Goal: Contribute content: Contribute content

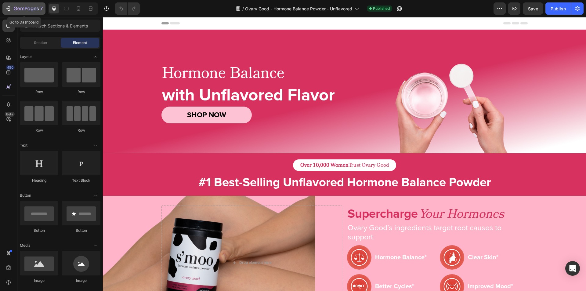
click at [4, 9] on button "7" at bounding box center [23, 8] width 43 height 12
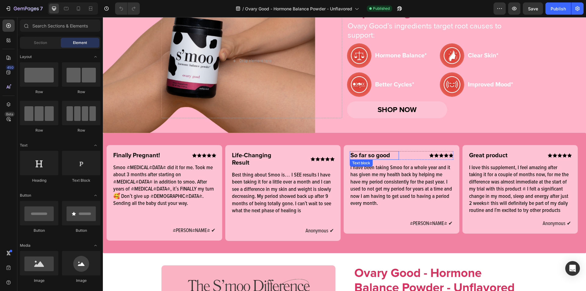
scroll to position [201, 0]
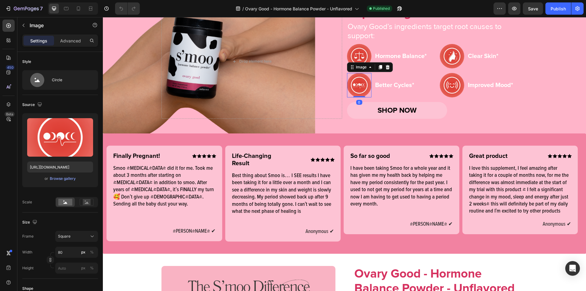
click at [358, 90] on img at bounding box center [359, 85] width 24 height 24
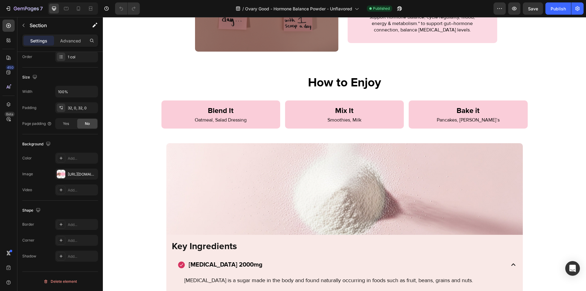
scroll to position [961, 0]
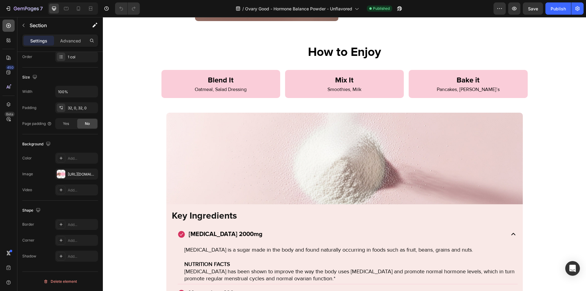
click at [7, 24] on icon at bounding box center [8, 26] width 6 height 6
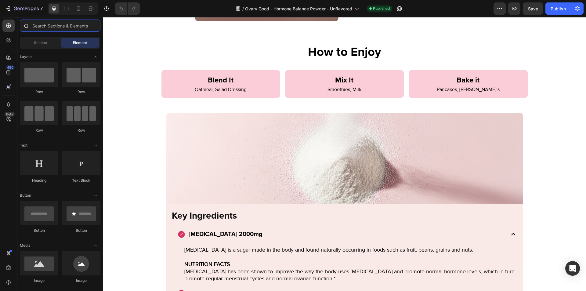
click at [40, 27] on input "text" at bounding box center [60, 26] width 81 height 12
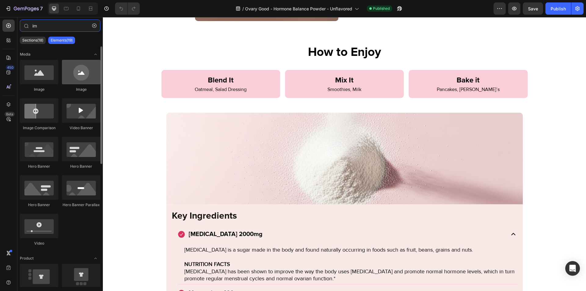
type input "im"
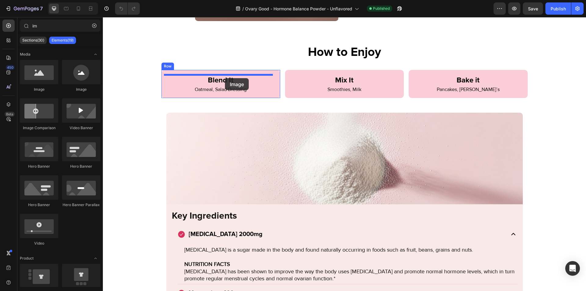
drag, startPoint x: 180, startPoint y: 88, endPoint x: 225, endPoint y: 78, distance: 46.0
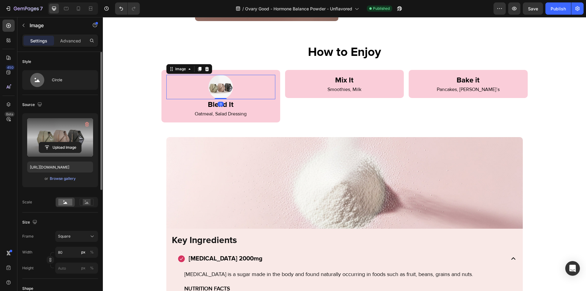
click at [70, 135] on label at bounding box center [60, 137] width 66 height 38
click at [70, 142] on input "file" at bounding box center [60, 147] width 42 height 10
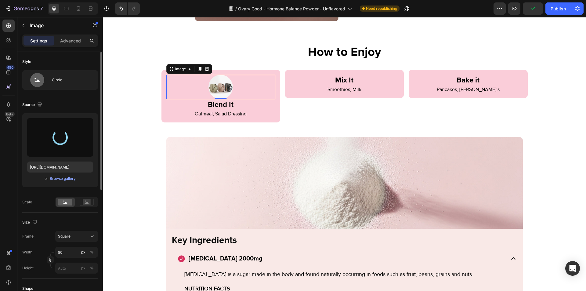
type input "https://cdn.shopify.com/s/files/1/0071/3746/0276/files/gempages_576730159126676…"
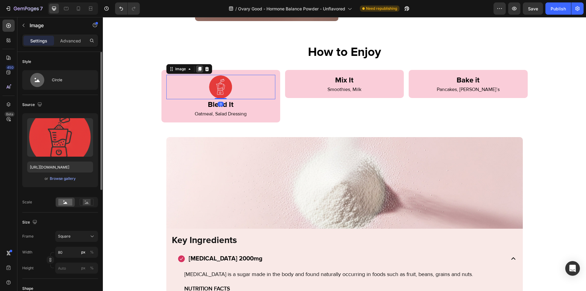
click at [198, 68] on icon at bounding box center [199, 69] width 3 height 4
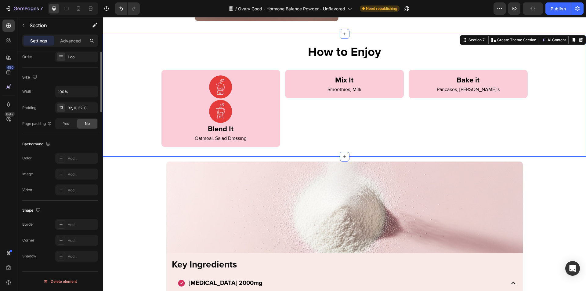
scroll to position [0, 0]
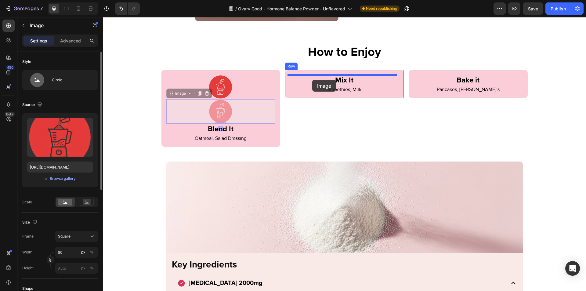
drag, startPoint x: 167, startPoint y: 92, endPoint x: 312, endPoint y: 80, distance: 145.4
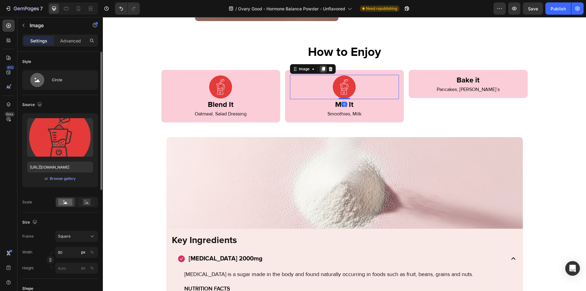
click at [322, 70] on icon at bounding box center [323, 69] width 3 height 4
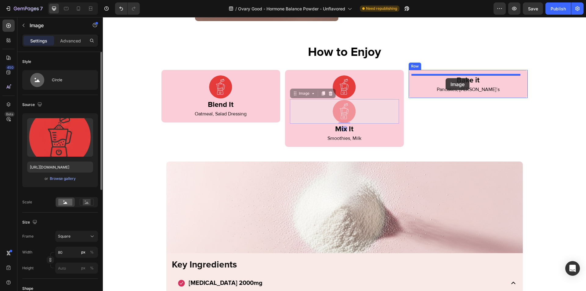
drag, startPoint x: 294, startPoint y: 95, endPoint x: 445, endPoint y: 78, distance: 152.2
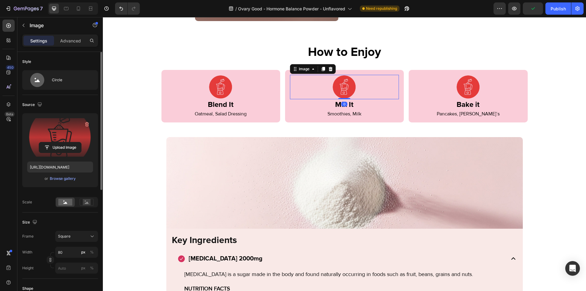
click at [69, 137] on label at bounding box center [60, 137] width 66 height 38
click at [69, 142] on input "file" at bounding box center [60, 147] width 42 height 10
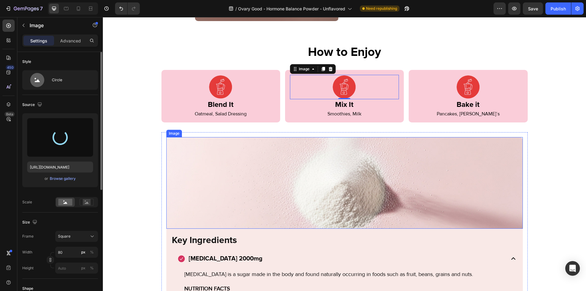
type input "https://cdn.shopify.com/s/files/1/0071/3746/0276/files/gempages_576730159126676…"
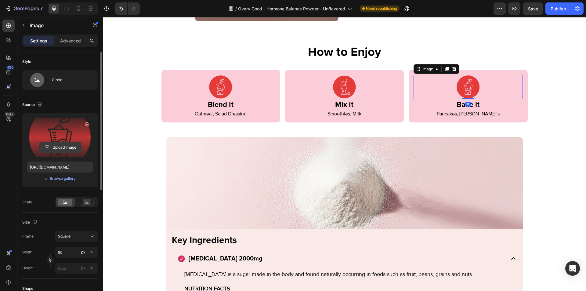
click at [72, 147] on input "file" at bounding box center [60, 147] width 42 height 10
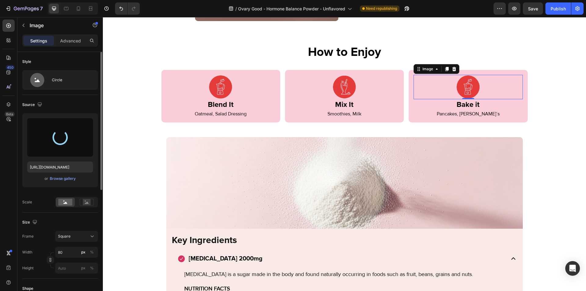
type input "https://cdn.shopify.com/s/files/1/0071/3746/0276/files/gempages_576730159126676…"
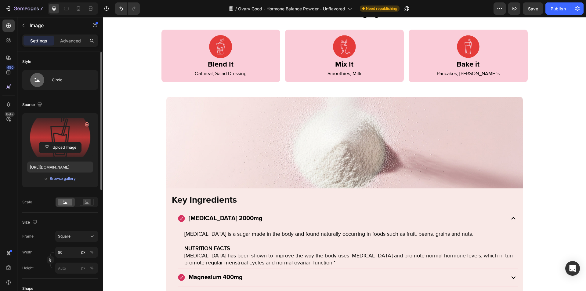
scroll to position [996, 0]
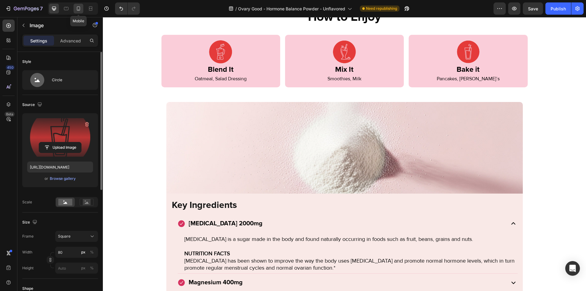
click at [76, 11] on icon at bounding box center [78, 8] width 6 height 6
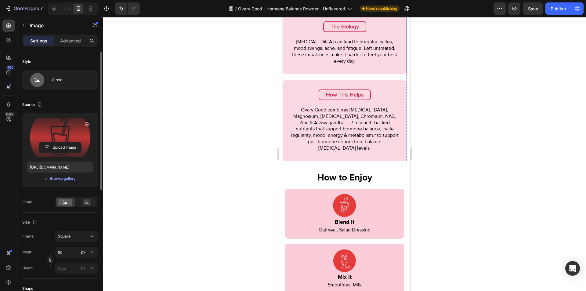
scroll to position [927, 0]
click at [555, 9] on div "Publish" at bounding box center [557, 8] width 15 height 6
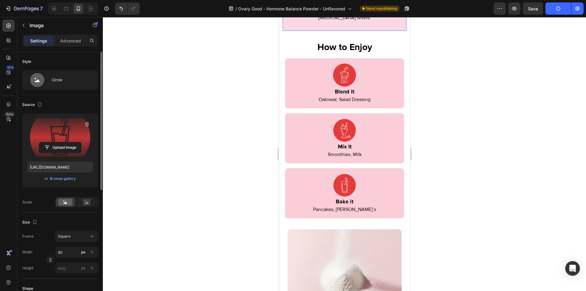
scroll to position [1057, 0]
click at [53, 12] on div at bounding box center [54, 9] width 10 height 10
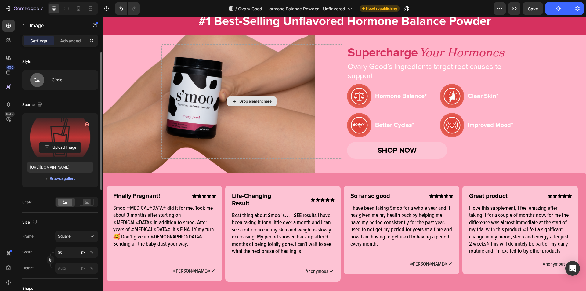
scroll to position [162, 0]
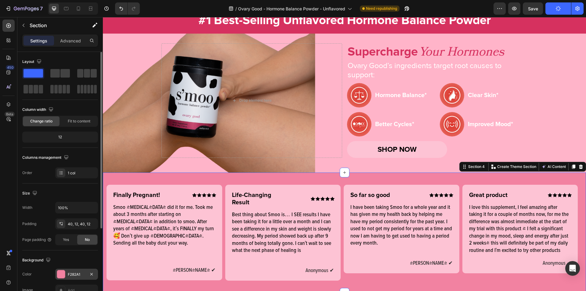
click at [66, 272] on div "F282A1" at bounding box center [76, 273] width 43 height 11
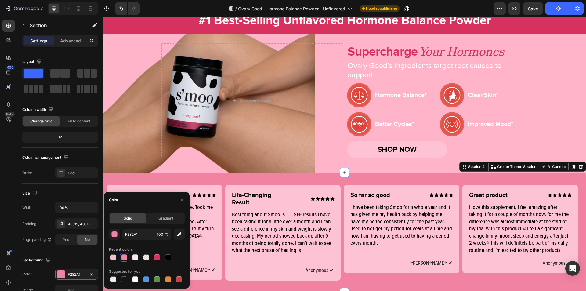
click at [139, 239] on div "F282A1 100 % Recent colors Suggested for you" at bounding box center [147, 255] width 76 height 55
click at [142, 236] on input "F282A1" at bounding box center [138, 233] width 32 height 11
click at [180, 202] on icon "button" at bounding box center [182, 199] width 5 height 5
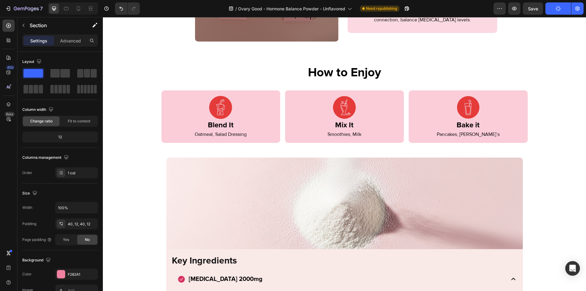
scroll to position [941, 0]
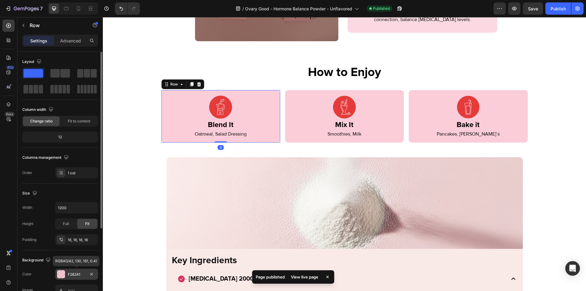
click at [61, 274] on div at bounding box center [61, 274] width 8 height 8
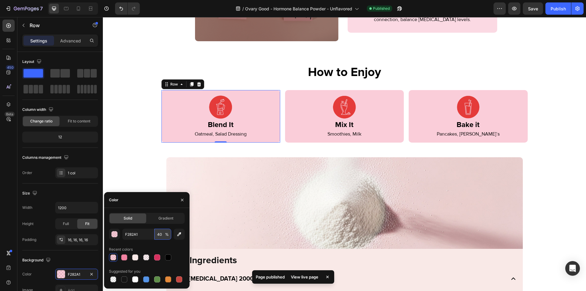
click at [163, 235] on input "40" at bounding box center [162, 233] width 17 height 11
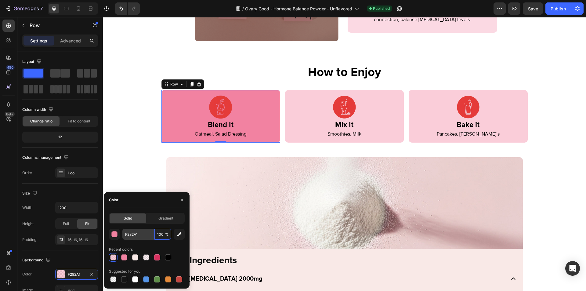
type input "100"
click at [140, 230] on input "F282A1" at bounding box center [138, 233] width 32 height 11
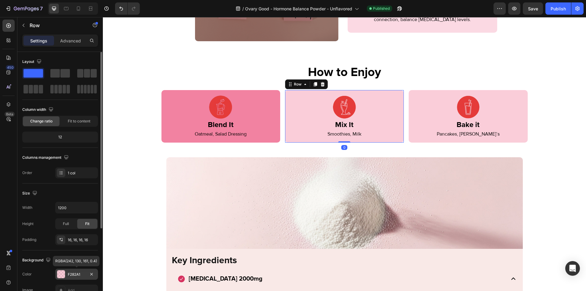
drag, startPoint x: 66, startPoint y: 271, endPoint x: 1, endPoint y: 239, distance: 72.0
click at [66, 271] on div "F282A1" at bounding box center [76, 273] width 43 height 11
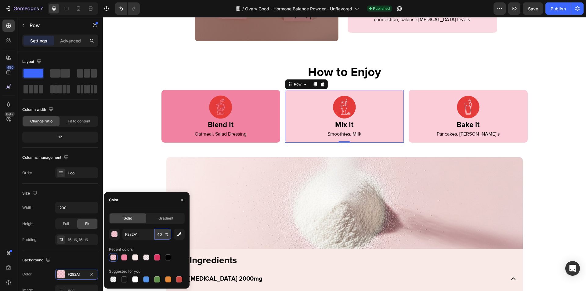
click at [161, 237] on input "40" at bounding box center [162, 233] width 17 height 11
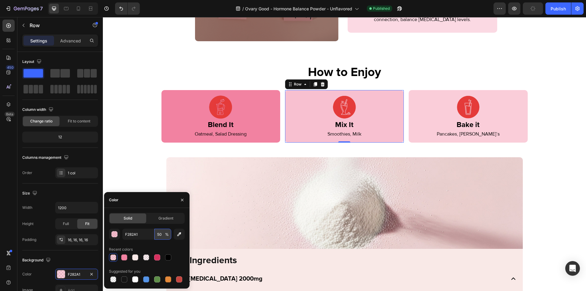
click at [161, 237] on input "50" at bounding box center [162, 233] width 17 height 11
click at [125, 256] on div at bounding box center [147, 257] width 76 height 9
click at [139, 235] on input "F282A1" at bounding box center [138, 233] width 32 height 11
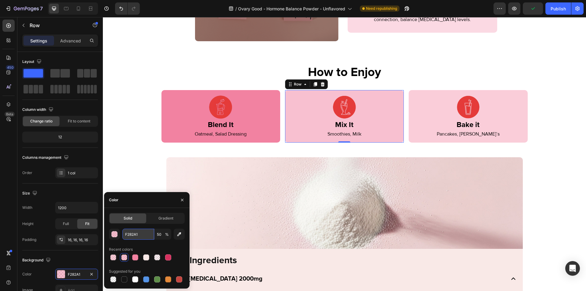
click at [139, 235] on input "F282A1" at bounding box center [138, 233] width 32 height 11
click at [160, 232] on input "50" at bounding box center [162, 233] width 17 height 11
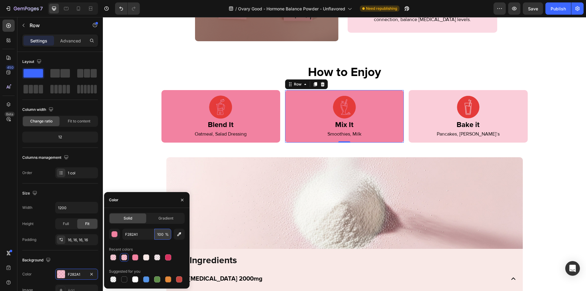
type input "100"
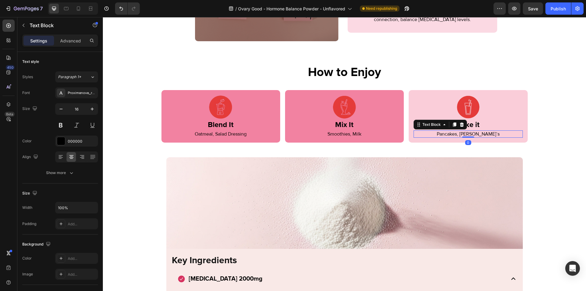
click at [420, 136] on p "Pancakes, [PERSON_NAME]’s" at bounding box center [468, 134] width 108 height 6
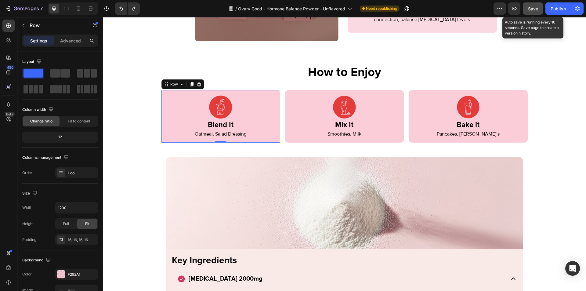
click at [533, 9] on span "Save" at bounding box center [533, 8] width 10 height 5
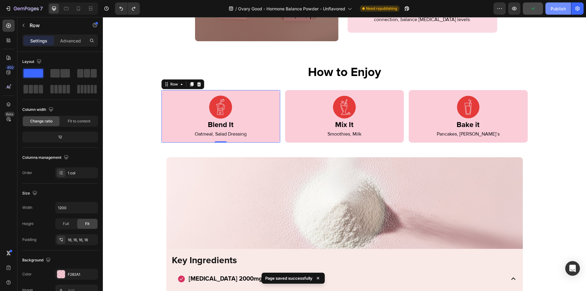
click at [568, 10] on button "Publish" at bounding box center [558, 8] width 26 height 12
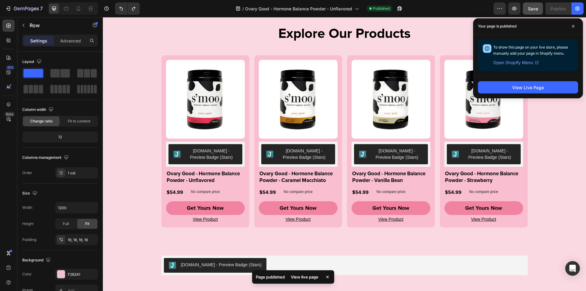
scroll to position [1654, 0]
click at [402, 7] on icon "button" at bounding box center [399, 8] width 6 height 6
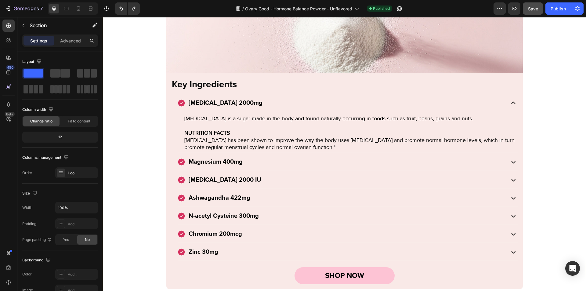
scroll to position [1010, 0]
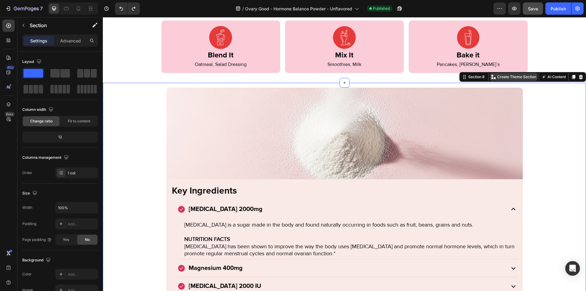
click at [509, 75] on p "Create Theme Section" at bounding box center [516, 76] width 39 height 5
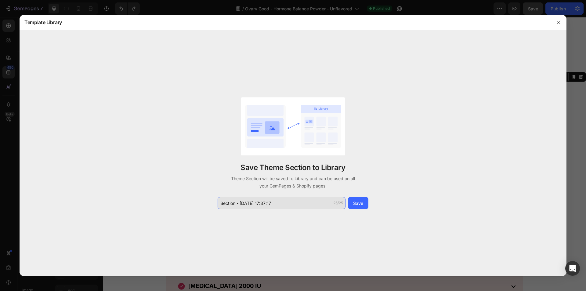
click at [256, 202] on input "Section - Sep 26 17:37:17" at bounding box center [282, 203] width 128 height 12
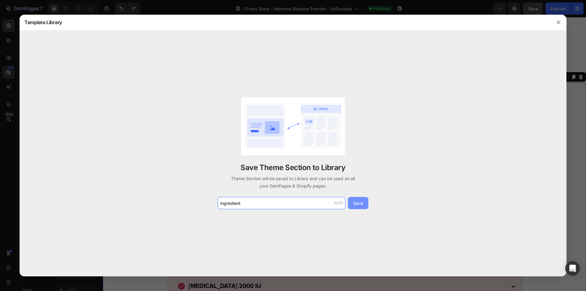
type input "ingredient"
click at [353, 206] on div "Save" at bounding box center [358, 203] width 10 height 6
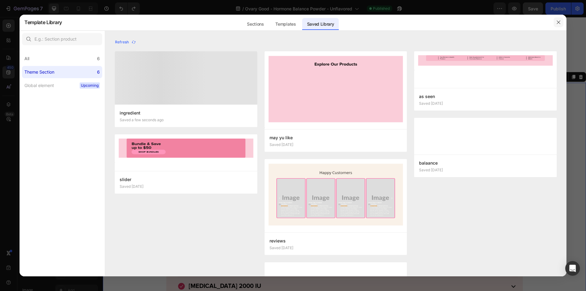
click at [557, 21] on icon "button" at bounding box center [557, 21] width 3 height 3
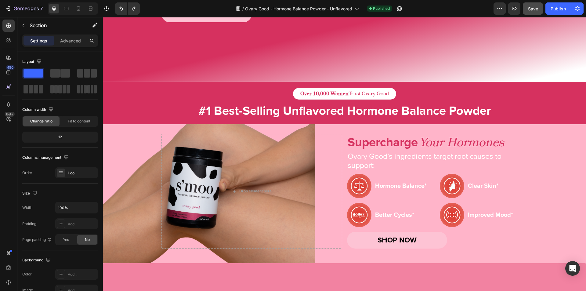
scroll to position [38, 0]
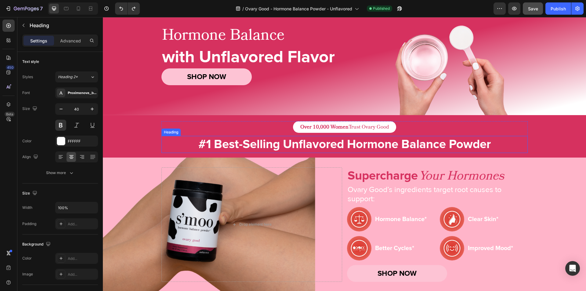
click at [298, 148] on h2 "#1 Best-Selling Unflavored Hormone Balance Powder" at bounding box center [344, 144] width 366 height 17
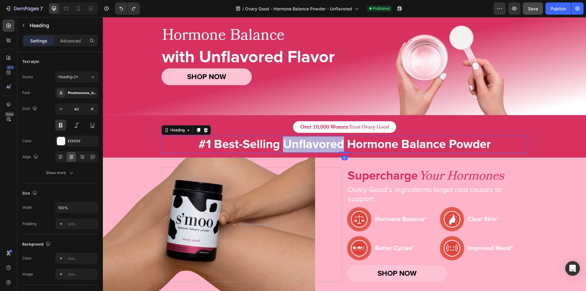
click at [298, 148] on h2 "#1 Best-Selling Unflavored Hormone Balance Powder" at bounding box center [344, 144] width 366 height 17
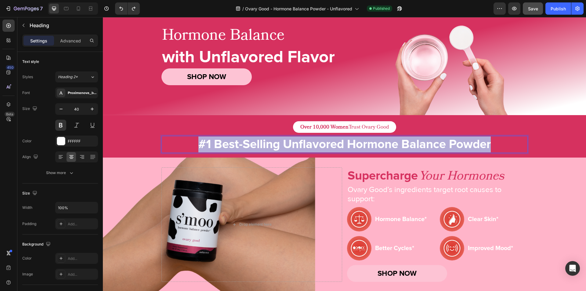
click at [298, 148] on p "#1 Best-Selling Unflavored Hormone Balance Powder" at bounding box center [344, 144] width 365 height 16
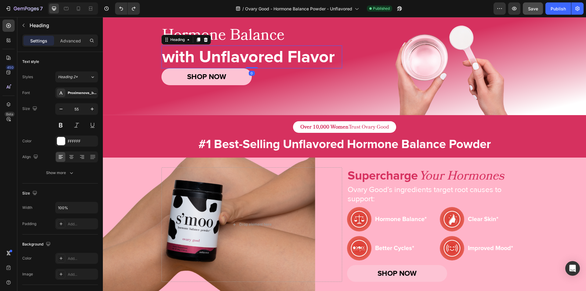
click at [268, 61] on h2 "with Unflavored Flavor" at bounding box center [251, 56] width 181 height 23
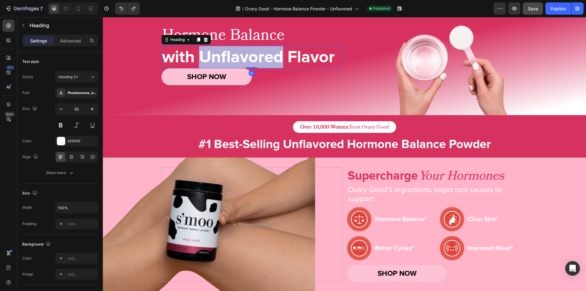
click at [271, 57] on p "with Unflavored Flavor" at bounding box center [251, 57] width 179 height 22
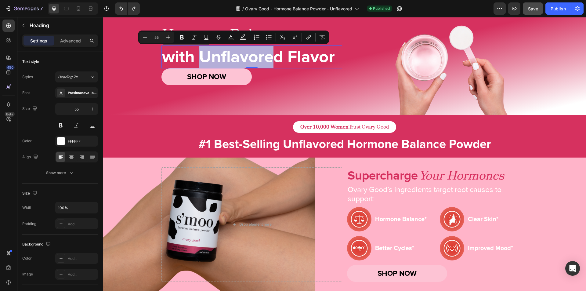
click at [271, 57] on p "with Unflavored Flavor" at bounding box center [251, 57] width 179 height 22
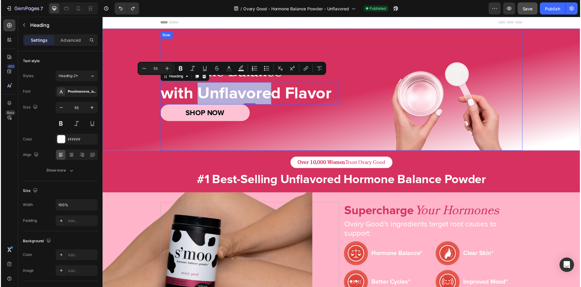
scroll to position [0, 0]
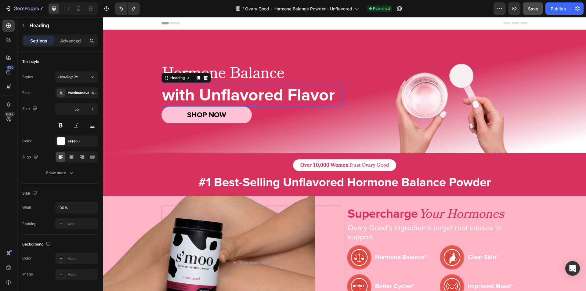
click at [280, 96] on p "with Unflavored Flavor" at bounding box center [251, 95] width 179 height 22
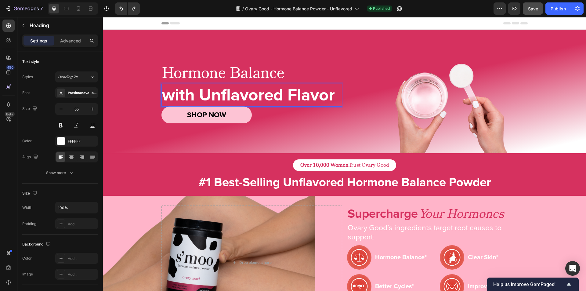
click at [250, 98] on p "with Unflavored Flavor" at bounding box center [251, 95] width 179 height 22
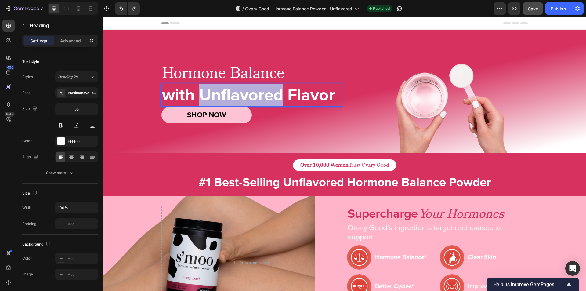
click at [250, 98] on p "with Unflavored Flavor" at bounding box center [251, 95] width 179 height 22
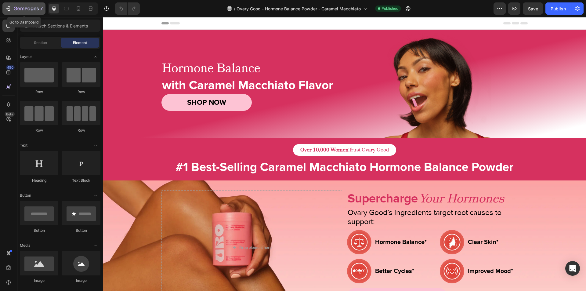
click at [6, 10] on icon "button" at bounding box center [8, 8] width 6 height 6
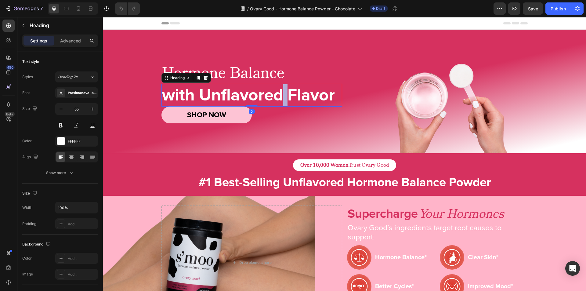
click at [280, 96] on h2 "with Unflavored Flavor" at bounding box center [251, 95] width 181 height 23
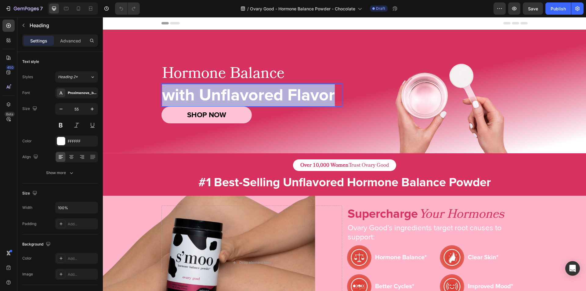
click at [280, 96] on p "with Unflavored Flavor" at bounding box center [251, 95] width 179 height 22
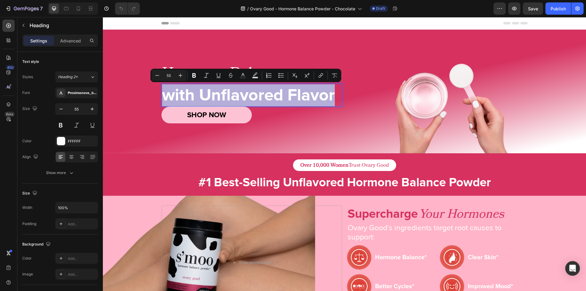
click at [271, 98] on p "with Unflavored Flavor" at bounding box center [251, 95] width 179 height 22
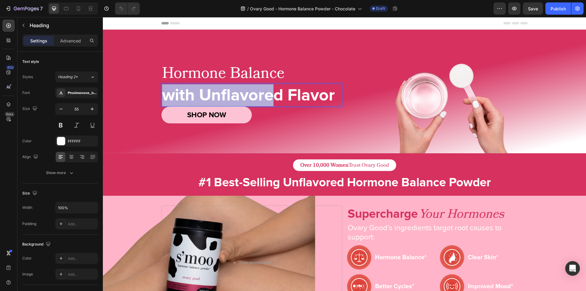
click at [271, 98] on p "with Unflavored Flavor" at bounding box center [251, 95] width 179 height 22
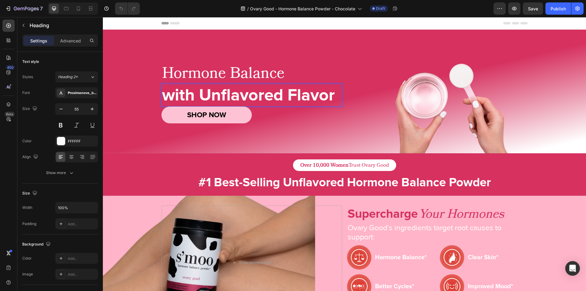
click at [277, 96] on p "with Unflavored Flavor" at bounding box center [251, 95] width 179 height 22
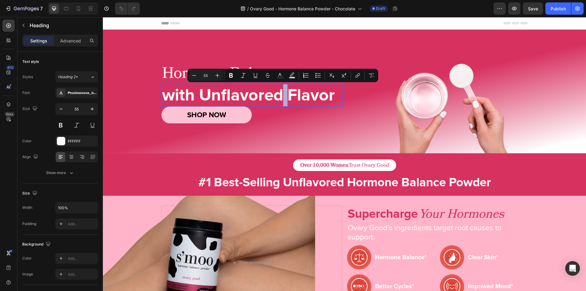
click at [276, 96] on p "with Unflavored Flavor" at bounding box center [251, 95] width 179 height 22
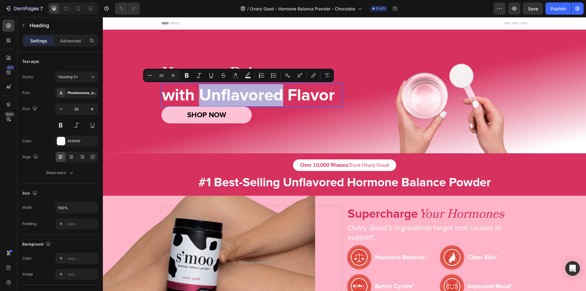
drag, startPoint x: 199, startPoint y: 95, endPoint x: 281, endPoint y: 100, distance: 82.2
click at [281, 100] on p "with Unflavored Flavor" at bounding box center [251, 95] width 179 height 22
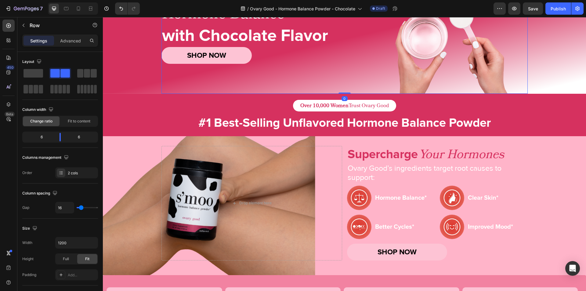
scroll to position [60, 0]
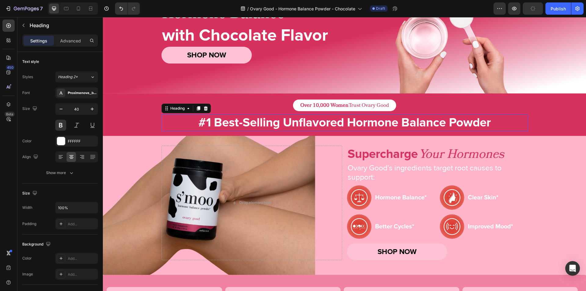
click at [298, 119] on h2 "#1 Best-Selling Unflavored Hormone Balance Powder" at bounding box center [344, 122] width 366 height 17
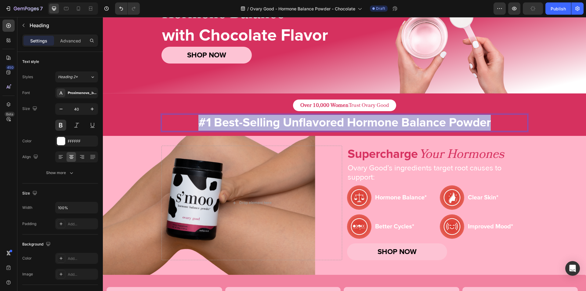
click at [298, 119] on p "#1 Best-Selling Unflavored Hormone Balance Powder" at bounding box center [344, 123] width 365 height 16
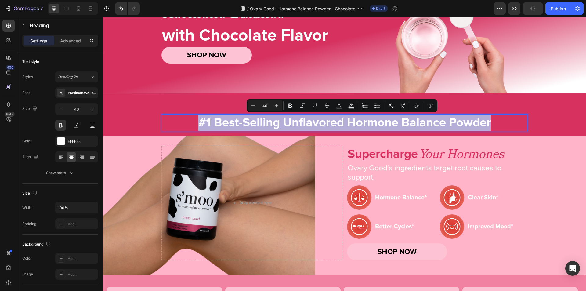
click at [303, 122] on p "#1 Best-Selling Unflavored Hormone Balance Powder" at bounding box center [344, 123] width 365 height 16
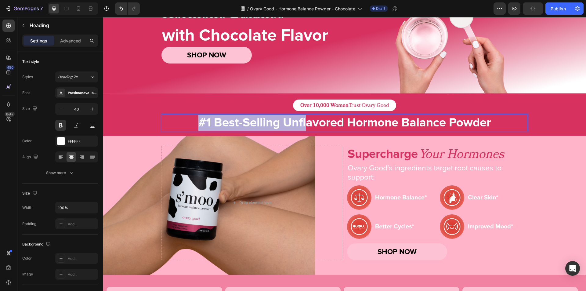
click at [303, 122] on p "#1 Best-Selling Unflavored Hormone Balance Powder" at bounding box center [344, 123] width 365 height 16
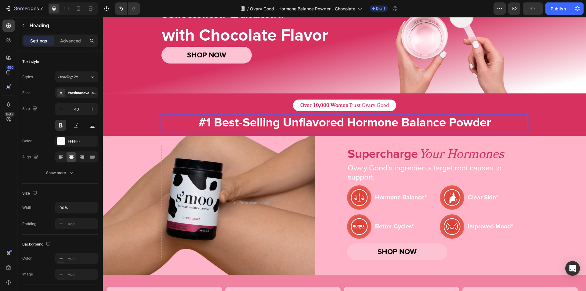
click at [322, 123] on p "#1 Best-Selling Unflavored Hormone Balance Powder" at bounding box center [344, 123] width 365 height 16
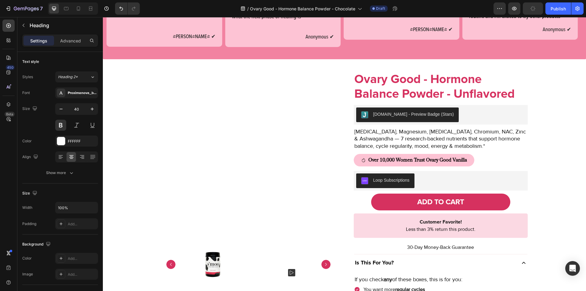
scroll to position [397, 0]
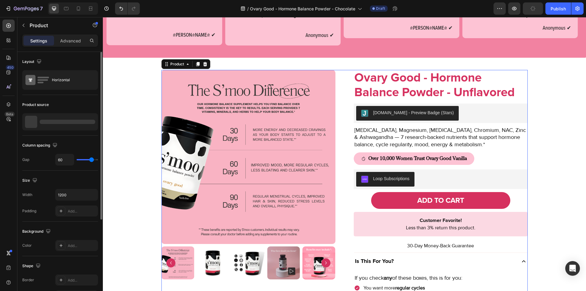
click at [91, 123] on div at bounding box center [68, 122] width 56 height 4
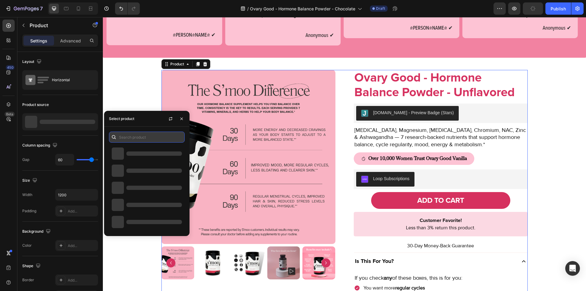
click at [143, 139] on input "text" at bounding box center [147, 136] width 76 height 11
paste input "Chocolate"
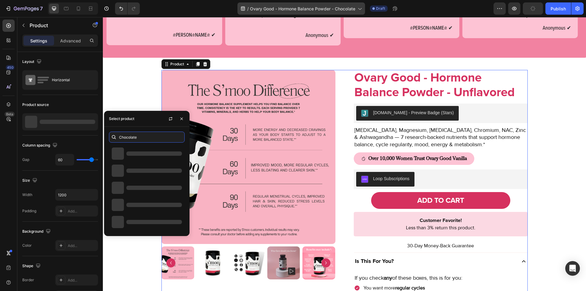
type input "Chocolate"
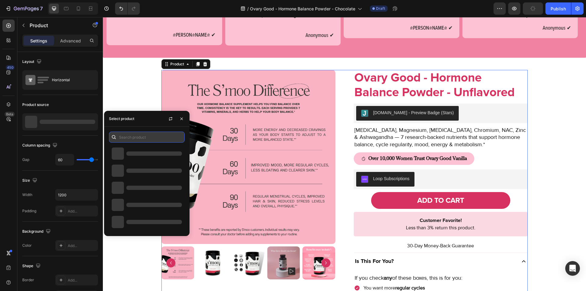
paste input "Ovary Good - Hormone Balance Powder - Chocolate"
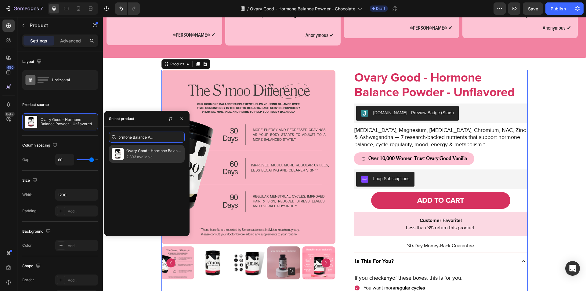
type input "Ovary Good - Hormone Balance Powder - Chocolate"
click at [139, 152] on p "Ovary Good - Hormone Balance Powder - Chocolate" at bounding box center [154, 151] width 56 height 6
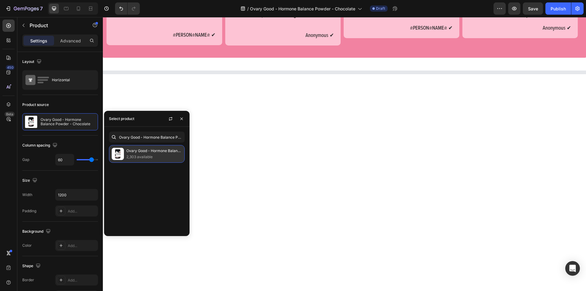
click at [154, 156] on p "2,303 available" at bounding box center [154, 157] width 56 height 6
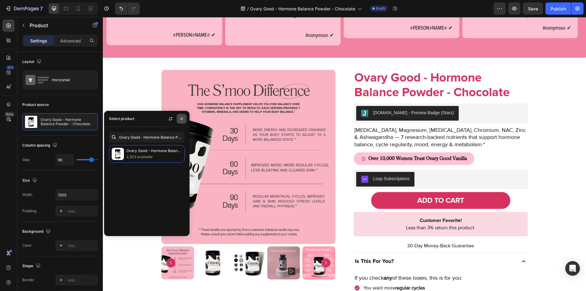
drag, startPoint x: 180, startPoint y: 119, endPoint x: 82, endPoint y: 102, distance: 98.8
click at [180, 119] on icon "button" at bounding box center [181, 118] width 5 height 5
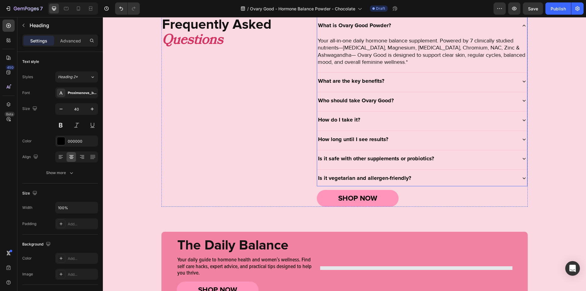
scroll to position [1846, 0]
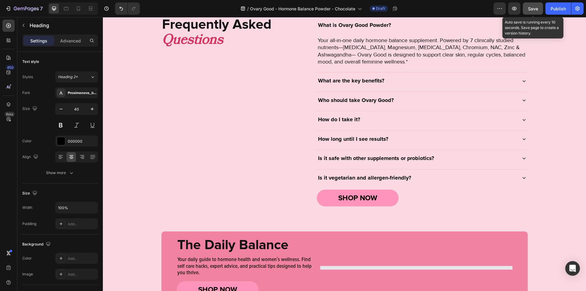
click at [538, 8] on span "Save" at bounding box center [533, 8] width 10 height 5
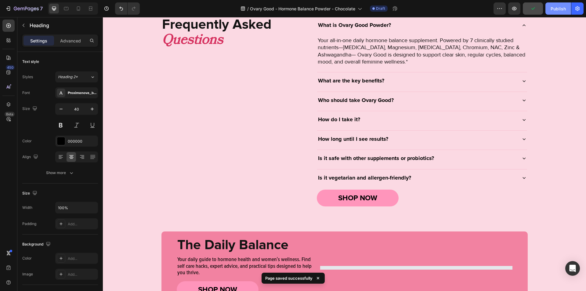
click at [555, 6] on div "Publish" at bounding box center [557, 8] width 15 height 6
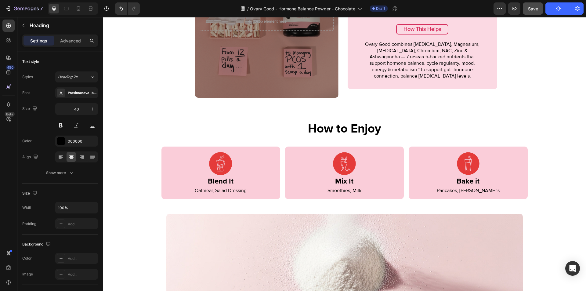
scroll to position [884, 0]
click at [528, 7] on span "Save" at bounding box center [533, 8] width 10 height 5
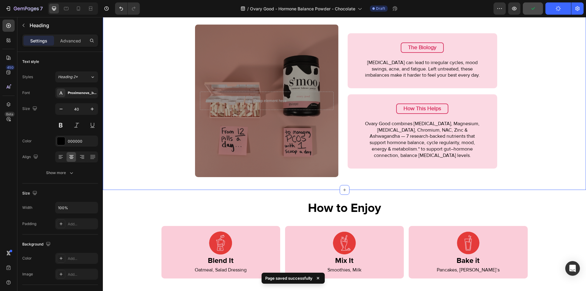
scroll to position [805, 0]
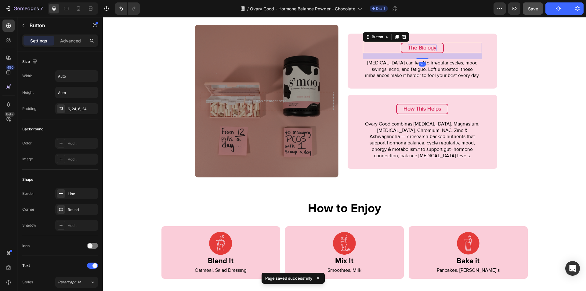
click at [422, 48] on strong "The Biology" at bounding box center [422, 47] width 28 height 7
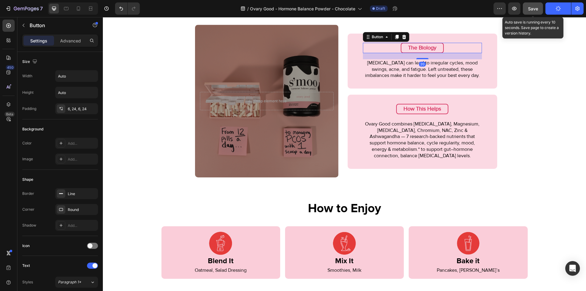
click at [531, 9] on span "Save" at bounding box center [533, 8] width 10 height 5
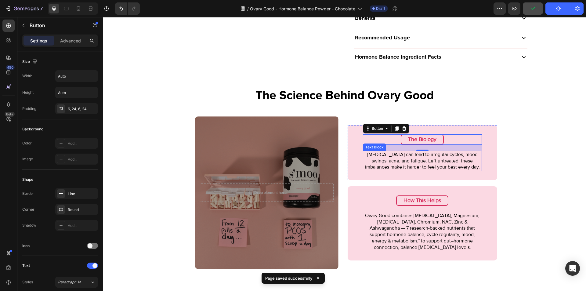
scroll to position [713, 0]
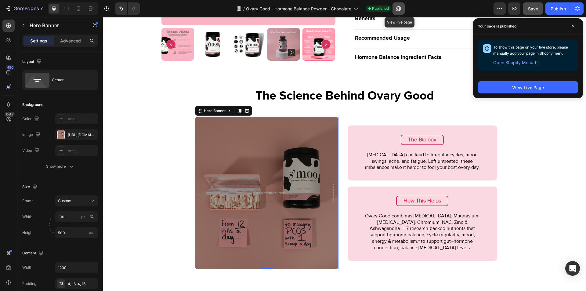
click at [400, 9] on icon "button" at bounding box center [398, 8] width 6 height 6
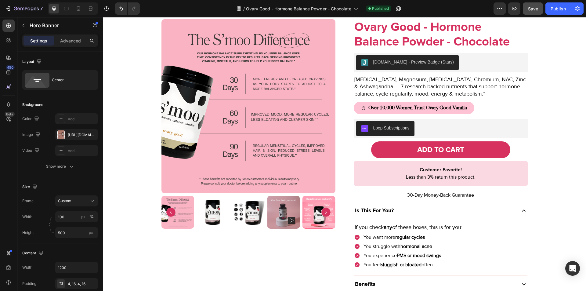
scroll to position [446, 0]
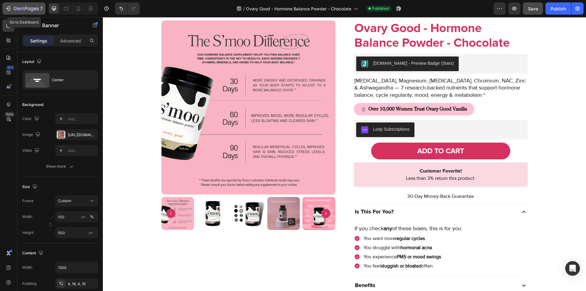
click at [5, 9] on button "7" at bounding box center [23, 8] width 43 height 12
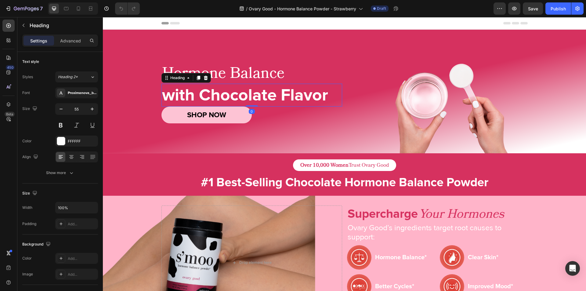
click at [248, 95] on h2 "with Chocolate Flavor" at bounding box center [251, 95] width 181 height 23
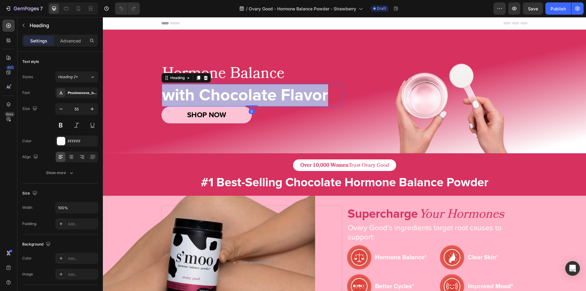
click at [248, 95] on p "with Chocolate Flavor" at bounding box center [251, 95] width 179 height 22
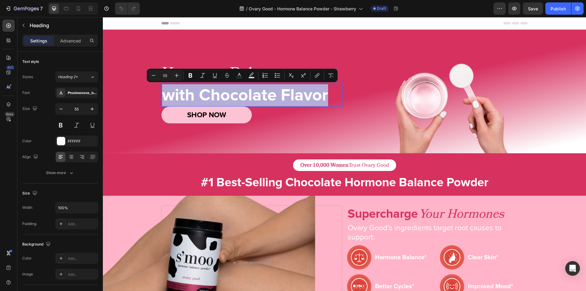
click at [248, 95] on p "with Chocolate Flavor" at bounding box center [251, 95] width 179 height 22
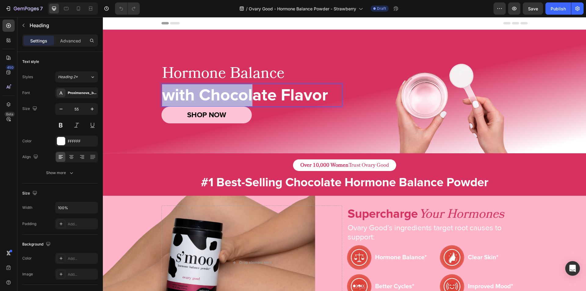
click at [248, 95] on p "with Chocolate Flavor" at bounding box center [251, 95] width 179 height 22
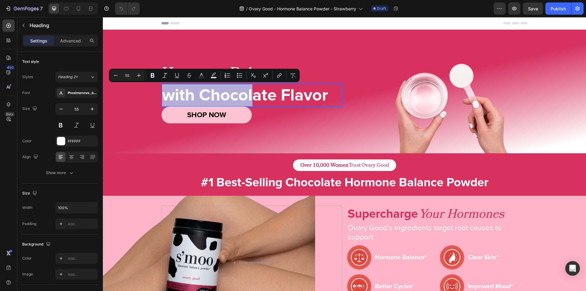
click at [225, 93] on p "with Chocolate Flavor" at bounding box center [251, 95] width 179 height 22
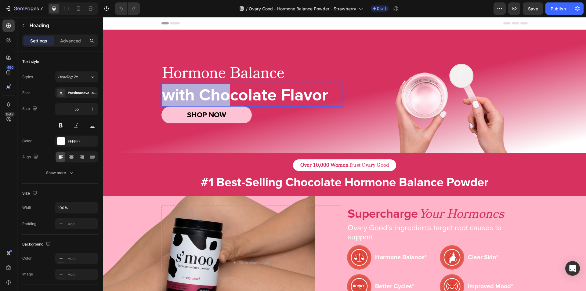
click at [225, 93] on p "with Chocolate Flavor" at bounding box center [251, 95] width 179 height 22
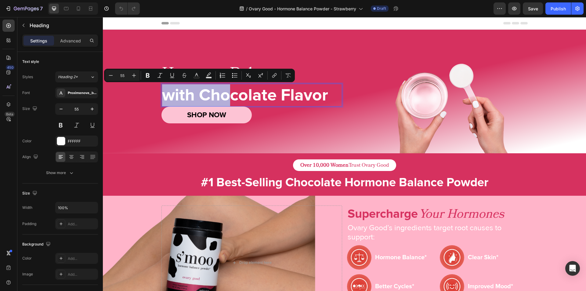
click at [199, 95] on p "with Chocolate Flavor" at bounding box center [251, 95] width 179 height 22
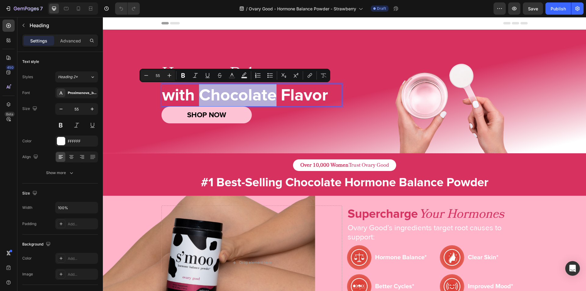
drag, startPoint x: 199, startPoint y: 95, endPoint x: 271, endPoint y: 96, distance: 71.7
click at [271, 96] on p "with Chocolate Flavor" at bounding box center [251, 95] width 179 height 22
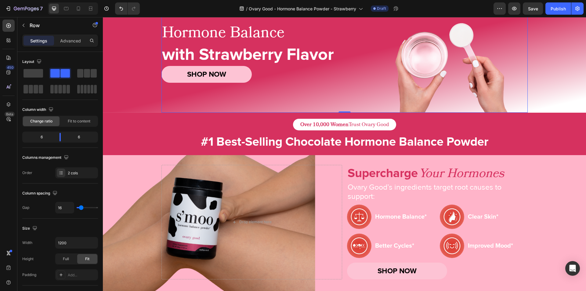
scroll to position [52, 0]
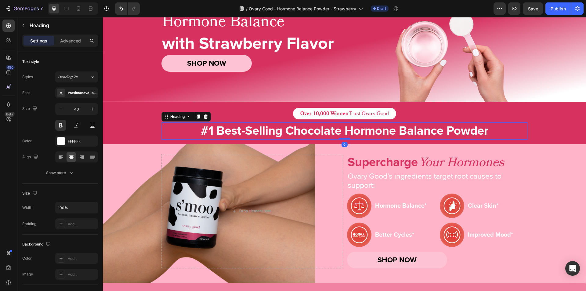
click at [315, 138] on h2 "#1 Best-Selling Chocolate Hormone Balance Powder" at bounding box center [344, 130] width 366 height 17
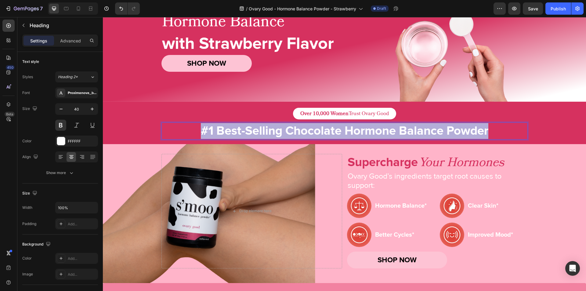
click at [315, 138] on p "#1 Best-Selling Chocolate Hormone Balance Powder" at bounding box center [344, 131] width 365 height 16
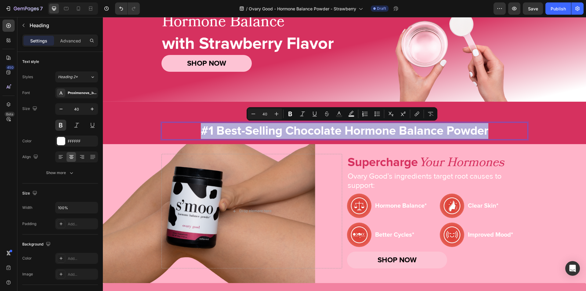
click at [315, 132] on p "#1 Best-Selling Chocolate Hormone Balance Powder" at bounding box center [344, 131] width 365 height 16
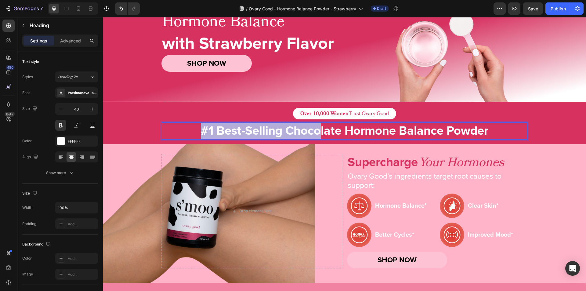
click at [315, 132] on p "#1 Best-Selling Chocolate Hormone Balance Powder" at bounding box center [344, 131] width 365 height 16
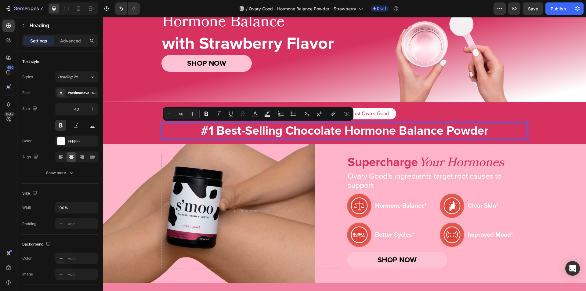
click at [320, 132] on p "#1 Best-Selling Chocolate Hormone Balance Powder" at bounding box center [344, 131] width 365 height 16
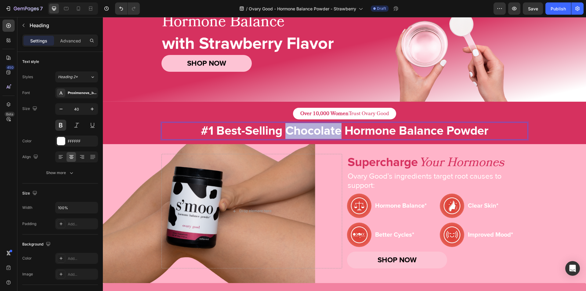
click at [320, 132] on p "#1 Best-Selling Chocolate Hormone Balance Powder" at bounding box center [344, 131] width 365 height 16
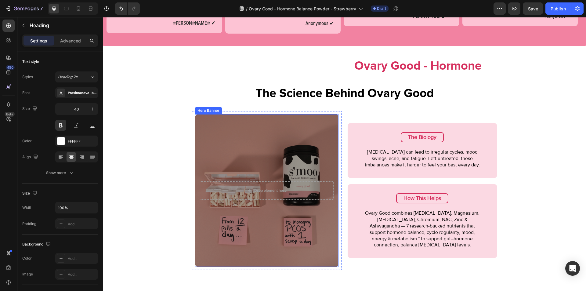
scroll to position [409, 0]
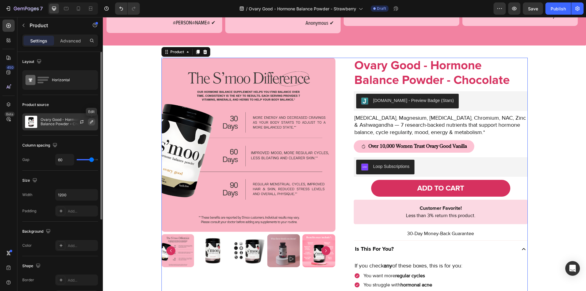
click at [92, 123] on icon "button" at bounding box center [91, 121] width 5 height 5
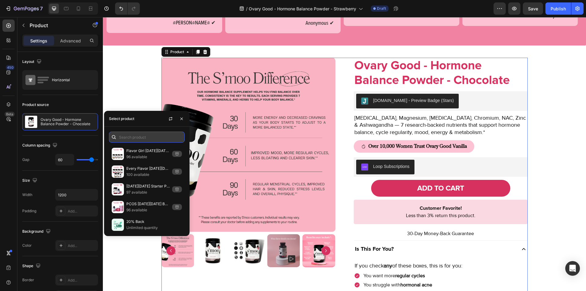
paste input "Ovary Good - Hormone Balance Powder - Strawberry"
click at [135, 138] on input "text" at bounding box center [147, 136] width 76 height 11
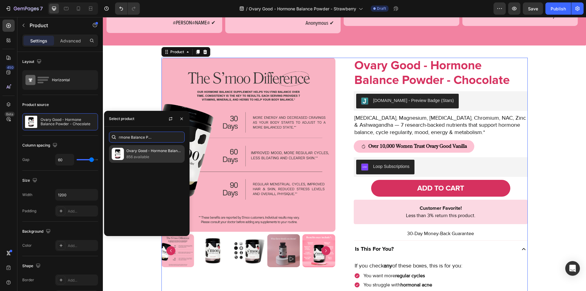
type input "Ovary Good - Hormone Balance Powder - Strawberry"
click at [136, 153] on p "Ovary Good - Hormone Balance Powder - Strawberry" at bounding box center [154, 151] width 56 height 6
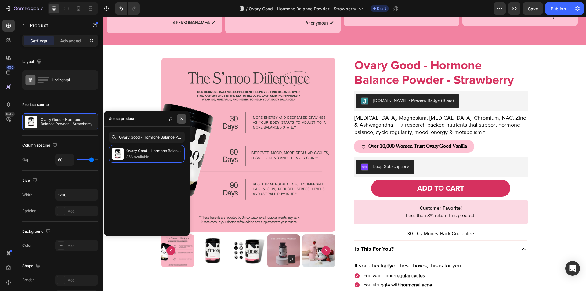
click at [179, 119] on icon "button" at bounding box center [181, 118] width 5 height 5
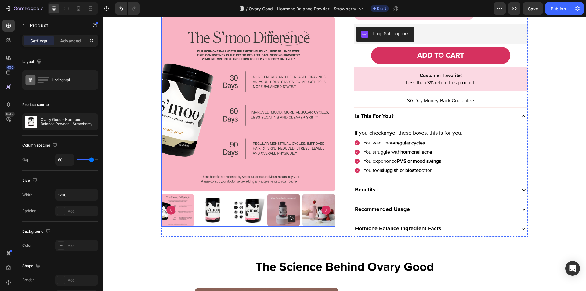
scroll to position [542, 0]
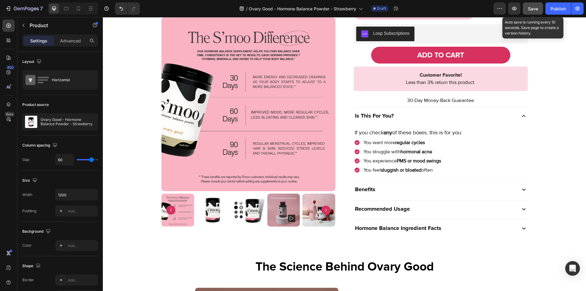
click at [531, 7] on span "Save" at bounding box center [533, 8] width 10 height 5
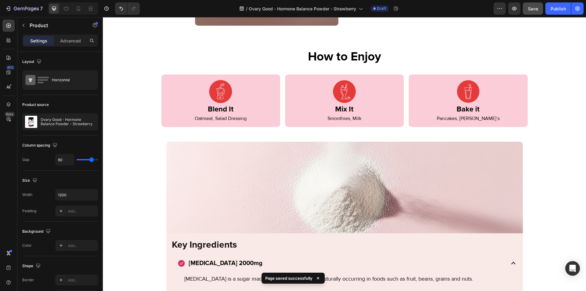
scroll to position [958, 0]
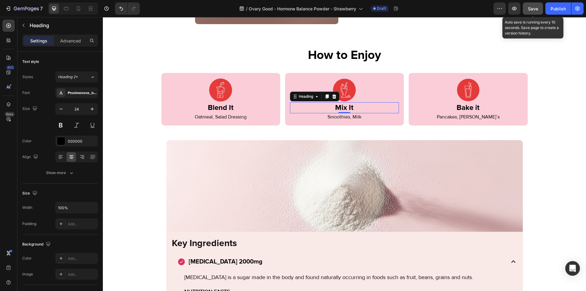
click at [539, 7] on button "Save" at bounding box center [533, 8] width 20 height 12
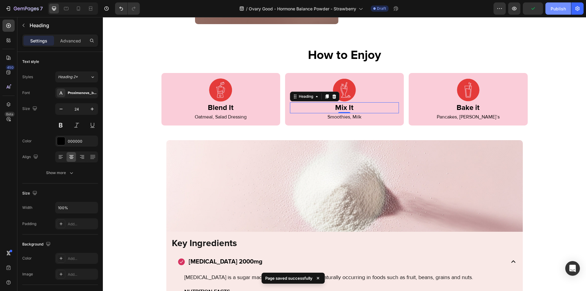
click at [552, 8] on div "Publish" at bounding box center [557, 8] width 15 height 6
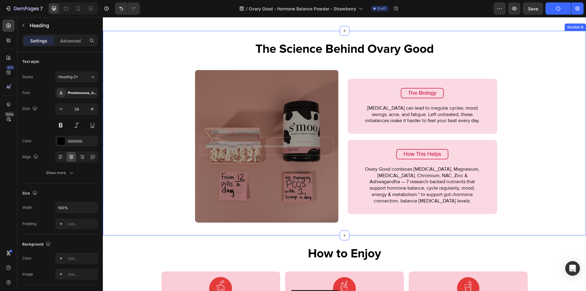
scroll to position [748, 0]
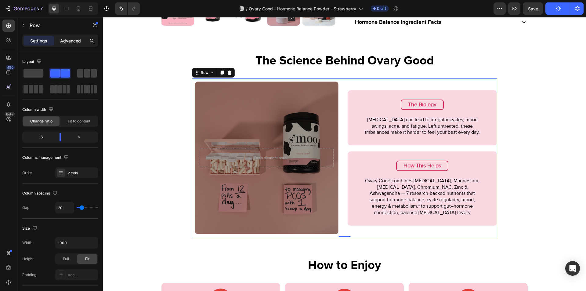
click at [74, 40] on p "Advanced" at bounding box center [70, 41] width 21 height 6
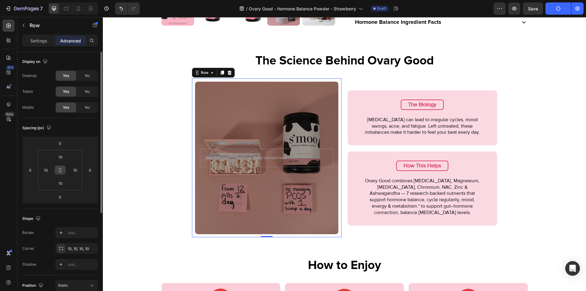
click at [61, 171] on icon at bounding box center [60, 171] width 2 height 2
click at [63, 154] on input "10" at bounding box center [60, 156] width 12 height 9
type input "0"
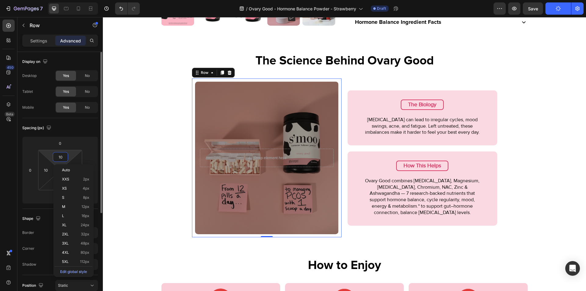
type input "0"
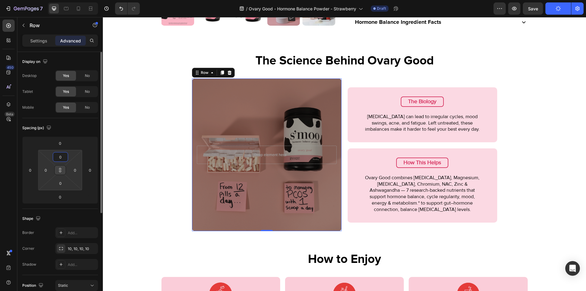
click at [62, 159] on input "0" at bounding box center [60, 156] width 12 height 9
type input "2"
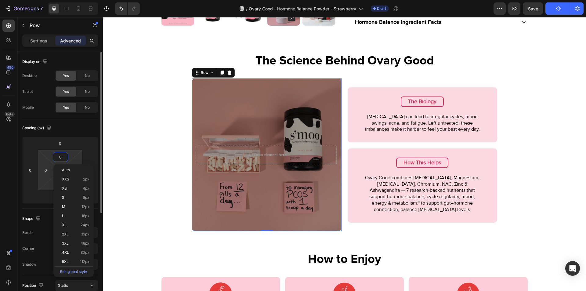
type input "2"
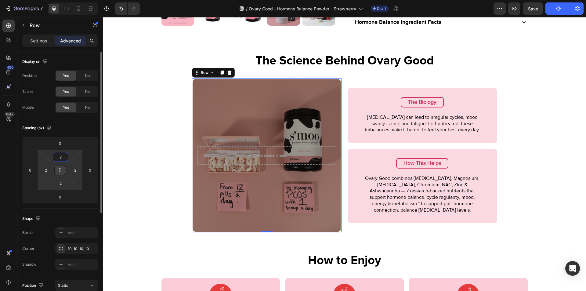
type input "20"
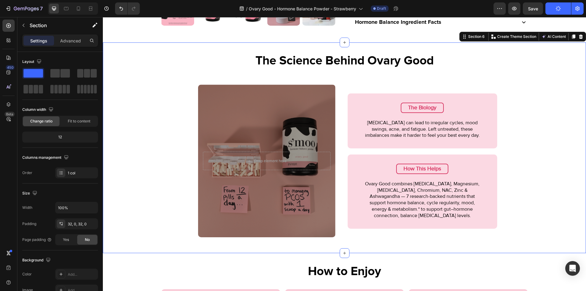
click at [170, 153] on div "The Science Behind Ovary Good Heading Drop element here Hero Banner Row The Bio…" at bounding box center [344, 147] width 483 height 191
click at [399, 6] on icon "button" at bounding box center [400, 8] width 6 height 6
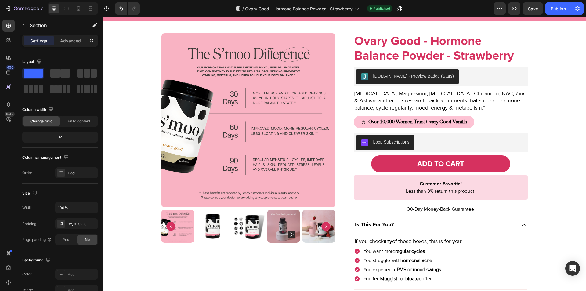
scroll to position [331, 0]
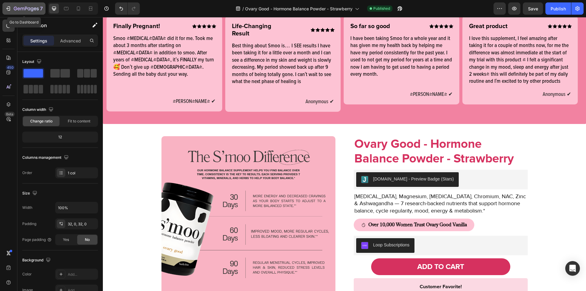
click at [7, 9] on icon "button" at bounding box center [8, 8] width 6 height 6
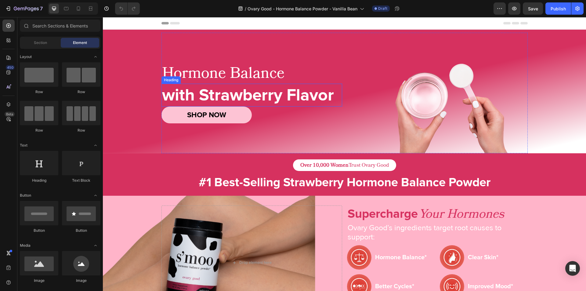
click at [255, 92] on h2 "with Strawberry Flavor" at bounding box center [251, 95] width 181 height 23
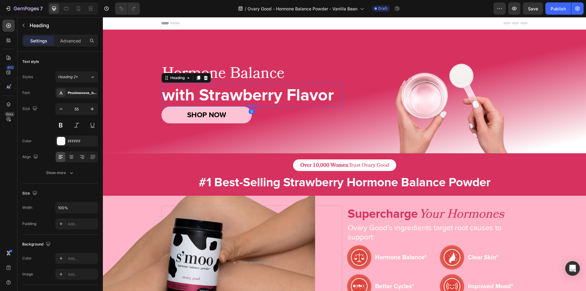
click at [255, 92] on h2 "with Strawberry Flavor" at bounding box center [251, 95] width 181 height 23
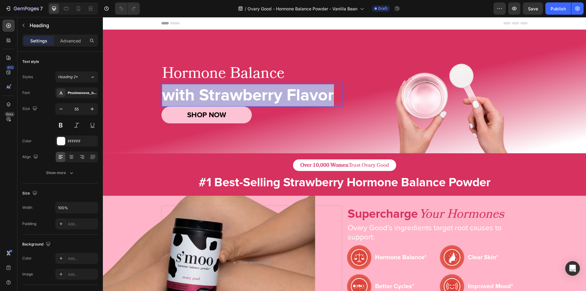
click at [255, 92] on p "with Strawberry Flavor" at bounding box center [251, 95] width 179 height 22
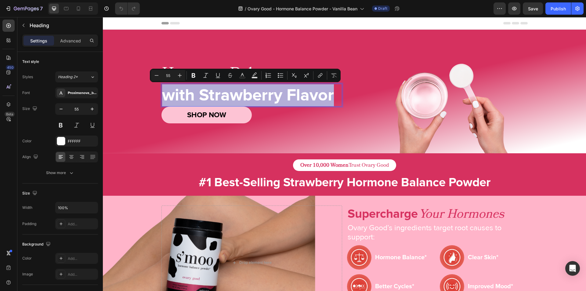
click at [218, 87] on p "with Strawberry Flavor" at bounding box center [251, 95] width 179 height 22
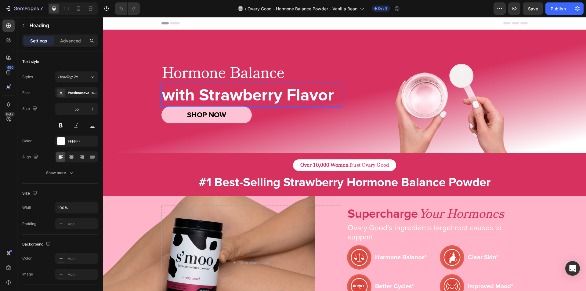
click at [216, 92] on p "with Strawberry Flavor" at bounding box center [251, 95] width 179 height 22
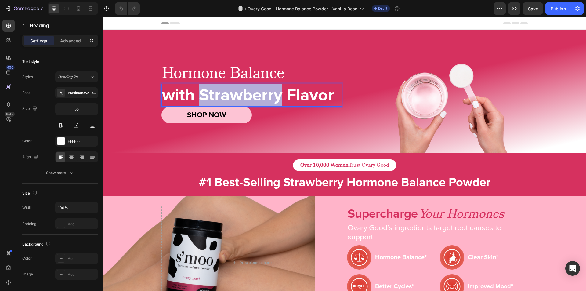
click at [216, 92] on p "with Strawberry Flavor" at bounding box center [251, 95] width 179 height 22
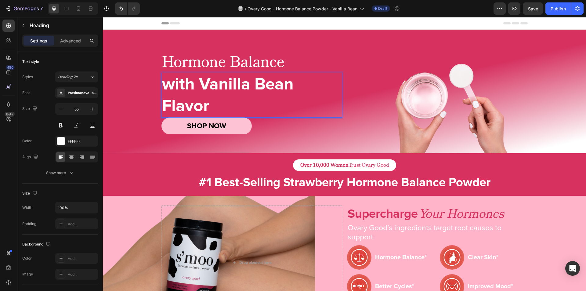
click at [164, 105] on p "with Vanilla Bean Flavor" at bounding box center [251, 95] width 179 height 44
click at [60, 110] on icon "button" at bounding box center [61, 109] width 6 height 6
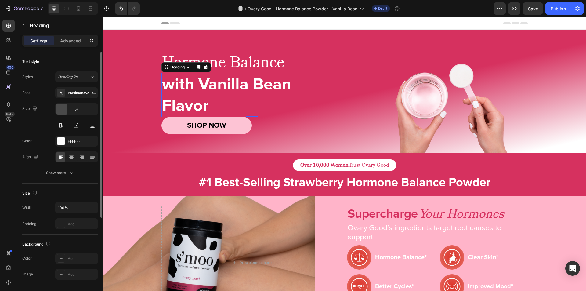
click at [60, 110] on icon "button" at bounding box center [61, 109] width 6 height 6
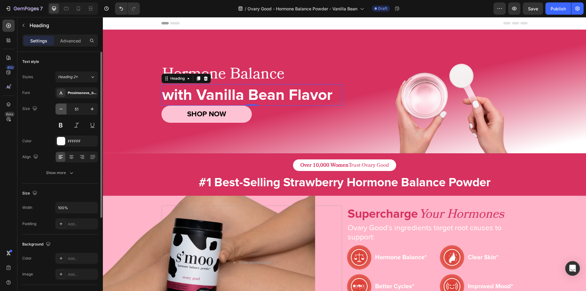
click at [60, 110] on icon "button" at bounding box center [61, 109] width 6 height 6
type input "50"
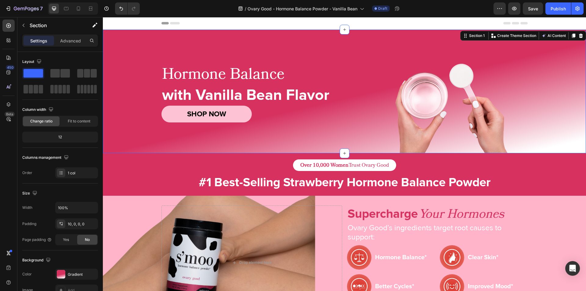
click at [128, 111] on div "Hormone Balance Heading with Vanilla Bean Flavor Heading SHOP NOW Button Image …" at bounding box center [344, 93] width 483 height 121
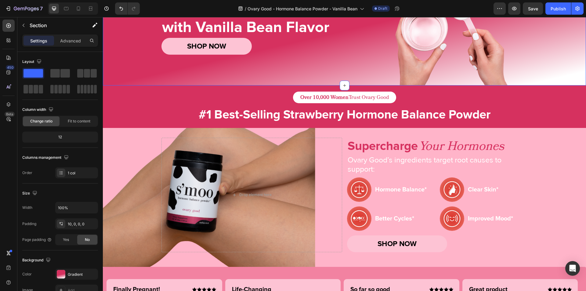
scroll to position [86, 0]
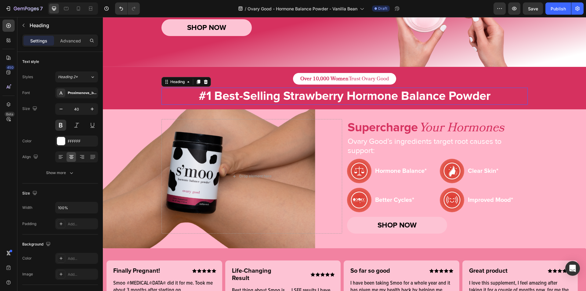
click at [287, 95] on h2 "#1 Best-Selling Strawberry Hormone Balance Powder" at bounding box center [344, 96] width 366 height 17
click at [292, 95] on p "#1 Best-Selling Strawberry Hormone Balance Powder" at bounding box center [344, 96] width 365 height 16
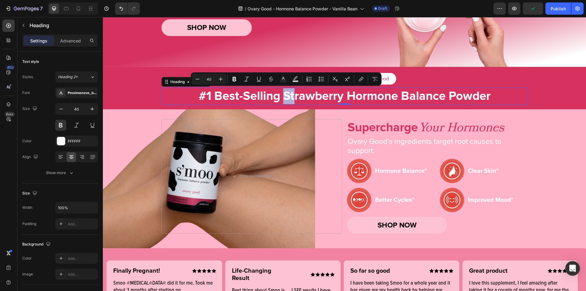
click at [292, 95] on p "#1 Best-Selling Strawberry Hormone Balance Powder" at bounding box center [344, 96] width 365 height 16
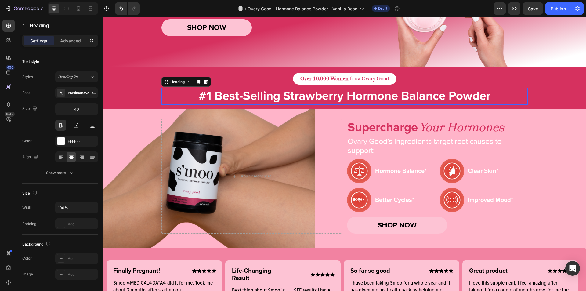
click at [305, 95] on p "#1 Best-Selling Strawberry Hormone Balance Powder" at bounding box center [344, 96] width 365 height 16
click at [78, 7] on icon at bounding box center [78, 8] width 6 height 6
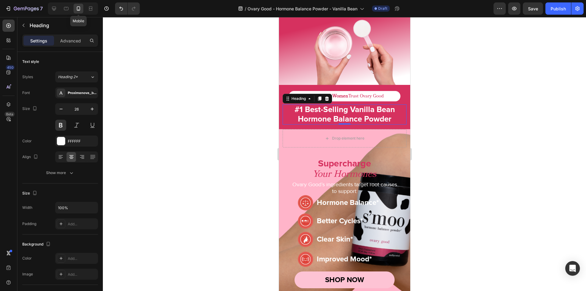
scroll to position [149, 0]
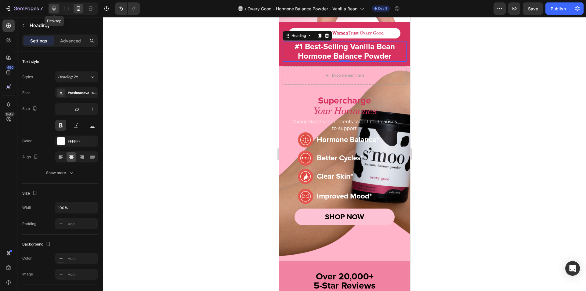
click at [56, 7] on icon at bounding box center [54, 9] width 4 height 4
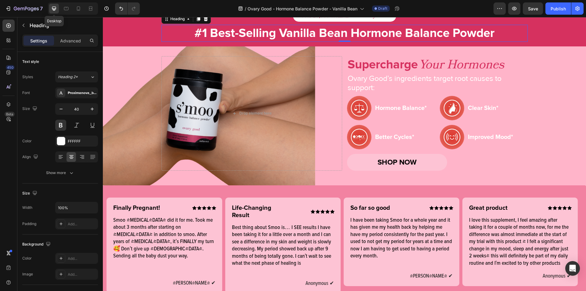
scroll to position [135, 0]
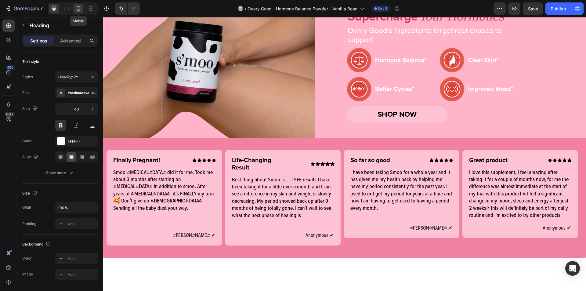
click at [80, 4] on div at bounding box center [79, 9] width 10 height 10
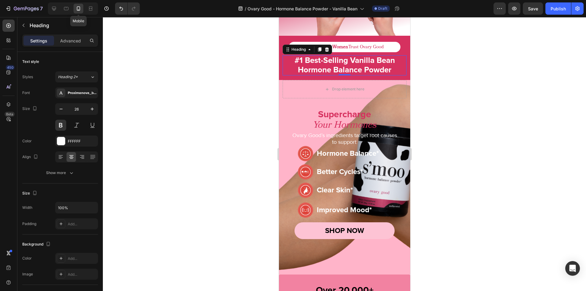
scroll to position [149, 0]
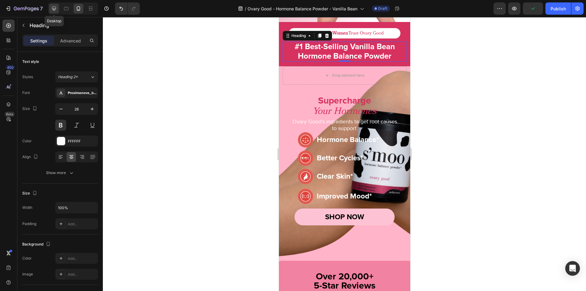
click at [56, 8] on icon at bounding box center [54, 8] width 6 height 6
type input "40"
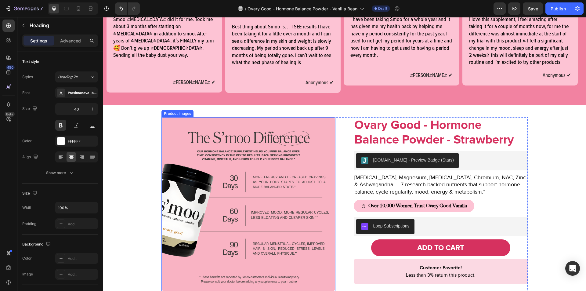
scroll to position [345, 0]
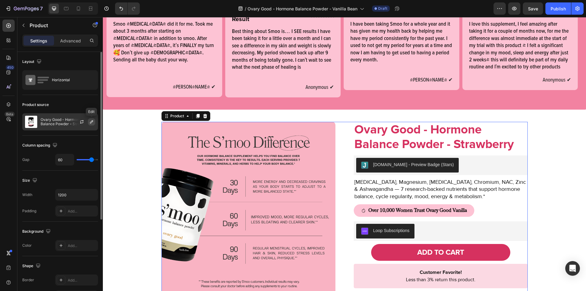
click at [90, 124] on icon "button" at bounding box center [91, 121] width 5 height 5
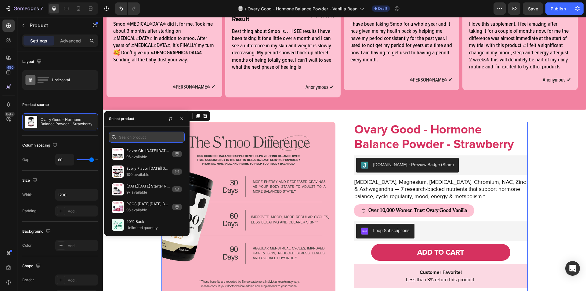
click at [145, 139] on input "text" at bounding box center [147, 136] width 76 height 11
paste input "Vanilla Bean"
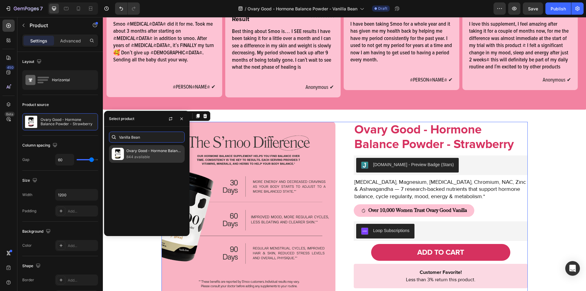
type input "Vanilla Bean"
click at [139, 159] on p "844 available" at bounding box center [154, 157] width 56 height 6
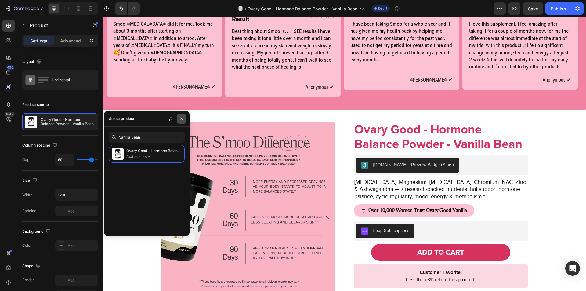
click at [182, 120] on icon "button" at bounding box center [181, 118] width 2 height 2
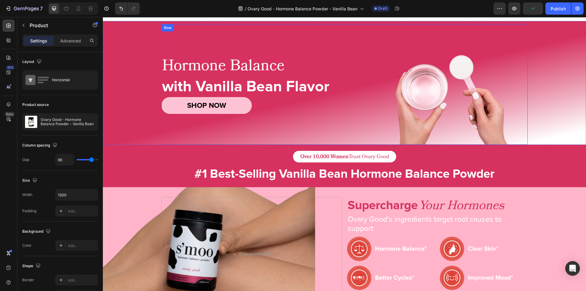
scroll to position [0, 0]
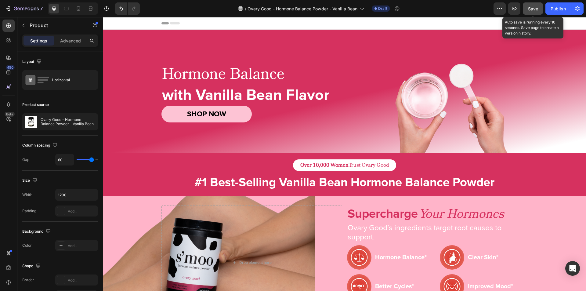
click at [535, 10] on span "Save" at bounding box center [533, 8] width 10 height 5
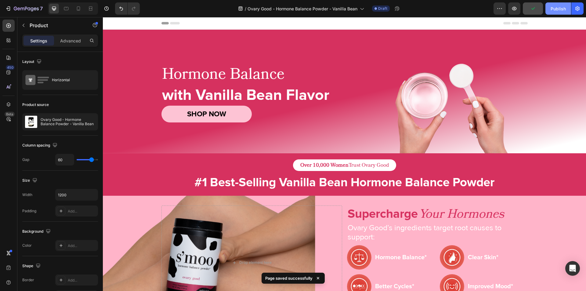
click at [549, 12] on button "Publish" at bounding box center [558, 8] width 26 height 12
click at [85, 17] on div "7 Version history / Ovary Good - Hormone Balance Powder - Vanilla Bean Draft Pr…" at bounding box center [293, 8] width 586 height 17
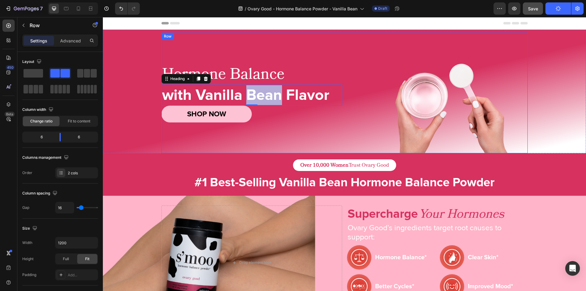
click at [331, 48] on div "Hormone Balance Heading with Vanilla Bean Flavor Heading 0 SHOP NOW Button" at bounding box center [251, 93] width 181 height 121
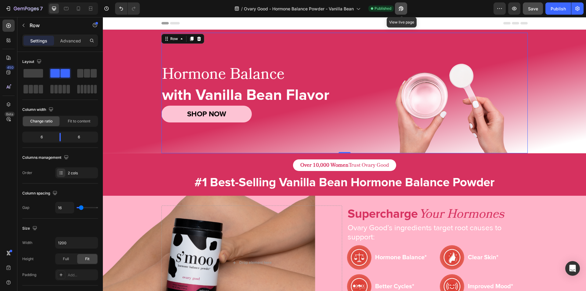
click at [403, 8] on icon "button" at bounding box center [400, 8] width 5 height 5
click at [4, 9] on button "7" at bounding box center [23, 8] width 43 height 12
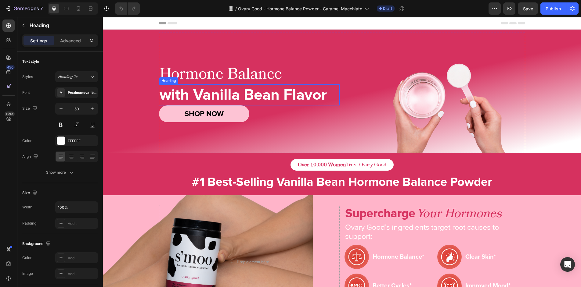
click at [207, 87] on h2 "with Vanilla Bean Flavor" at bounding box center [249, 95] width 181 height 21
click at [208, 96] on p "with Vanilla Bean Flavor" at bounding box center [249, 95] width 179 height 20
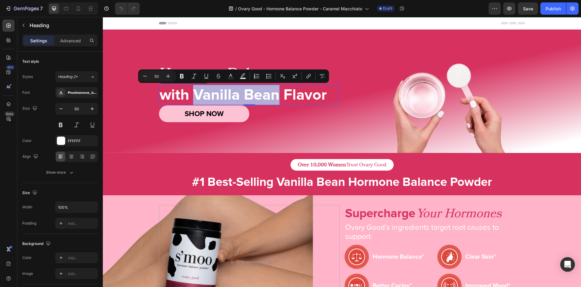
drag, startPoint x: 195, startPoint y: 97, endPoint x: 274, endPoint y: 98, distance: 78.7
click at [274, 98] on p "with Vanilla Bean Flavor" at bounding box center [249, 95] width 179 height 20
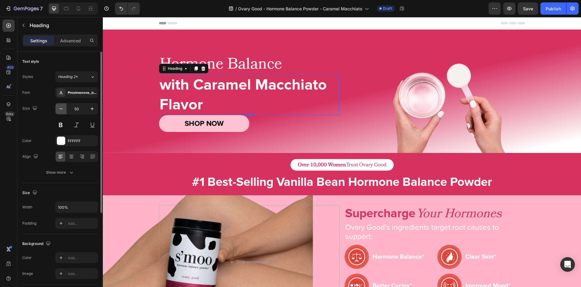
click at [63, 108] on icon "button" at bounding box center [61, 109] width 6 height 6
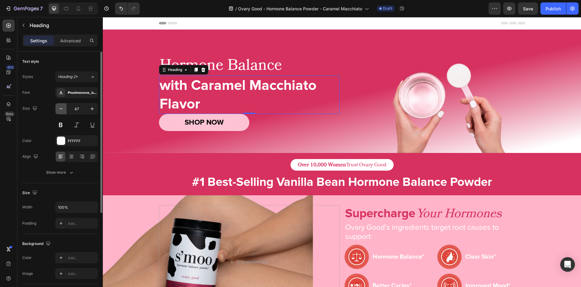
click at [63, 108] on icon "button" at bounding box center [61, 109] width 6 height 6
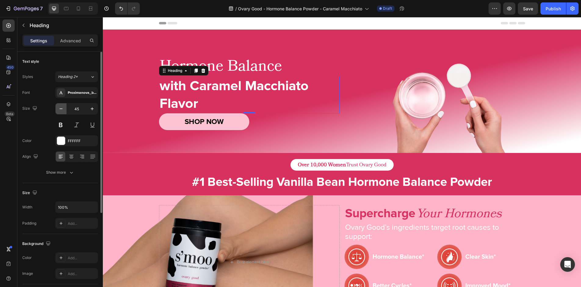
click at [63, 108] on icon "button" at bounding box center [61, 109] width 6 height 6
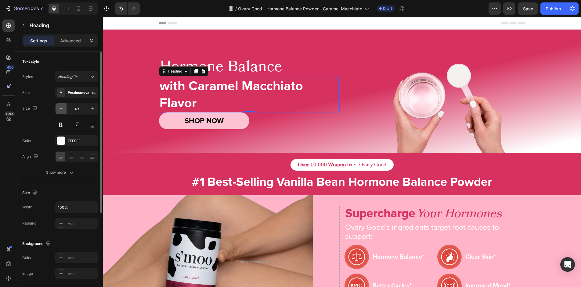
click at [63, 108] on icon "button" at bounding box center [61, 109] width 6 height 6
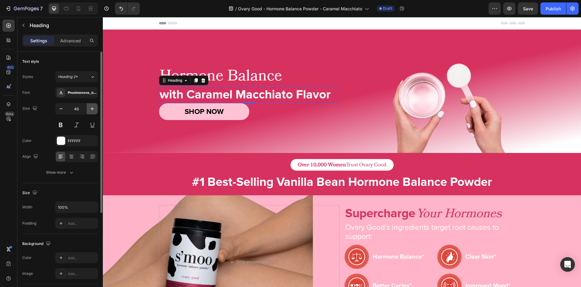
click at [91, 109] on icon "button" at bounding box center [92, 109] width 6 height 6
type input "42"
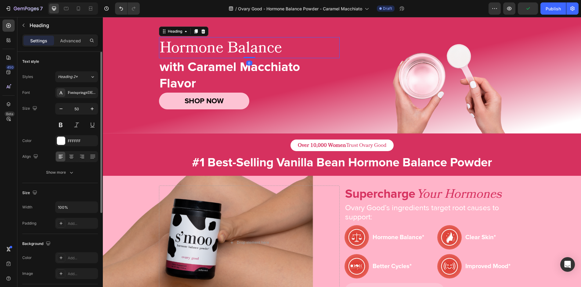
scroll to position [9, 0]
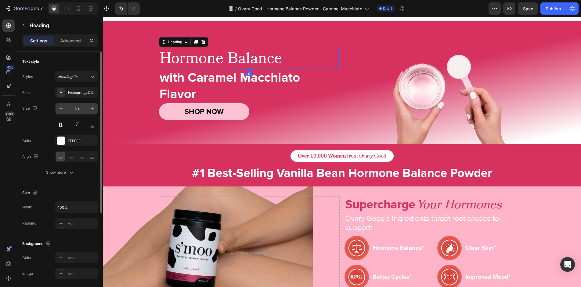
click at [80, 109] on input "50" at bounding box center [77, 108] width 20 height 11
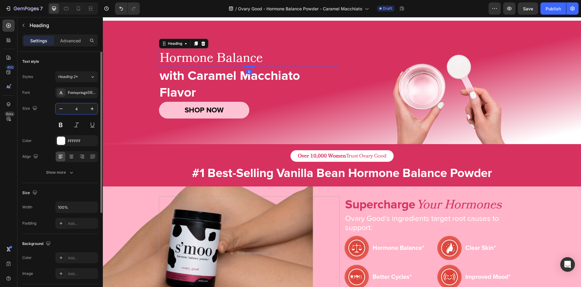
type input "42"
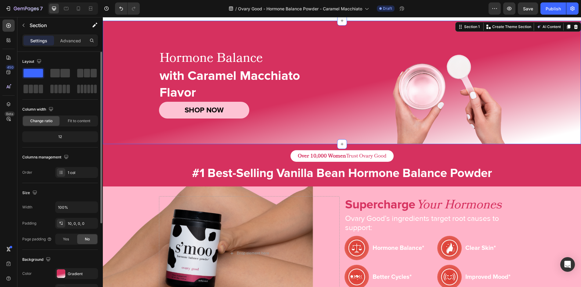
click at [141, 126] on div "Hormone Balance Heading with Caramel Macchiato Flavor Heading SHOP NOW Button I…" at bounding box center [342, 84] width 478 height 121
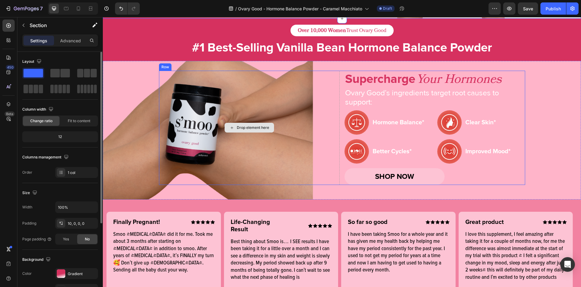
scroll to position [135, 0]
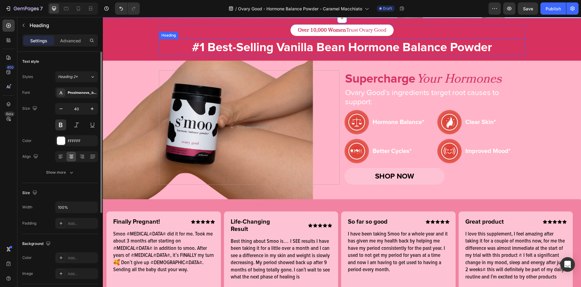
click at [279, 47] on h2 "#1 Best-Selling Vanilla Bean Hormone Balance Powder" at bounding box center [342, 47] width 366 height 17
drag, startPoint x: 276, startPoint y: 49, endPoint x: 337, endPoint y: 49, distance: 61.0
click at [330, 46] on p "#1 Best-Selling Vanilla Bean Hormone Balance Powder" at bounding box center [342, 48] width 365 height 16
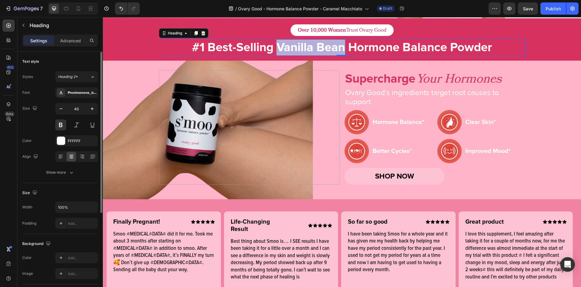
drag, startPoint x: 342, startPoint y: 50, endPoint x: 276, endPoint y: 49, distance: 65.9
click at [276, 49] on p "#1 Best-Selling Vanilla Bean Hormone Balance Powder" at bounding box center [342, 48] width 365 height 16
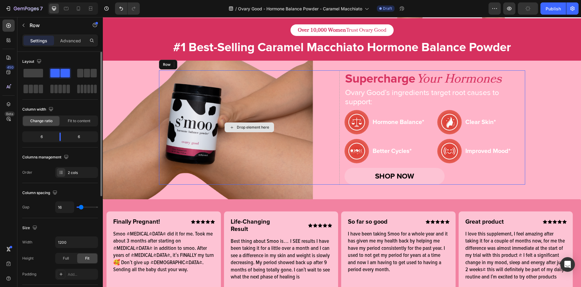
click at [276, 75] on div "Drop element here" at bounding box center [249, 127] width 181 height 114
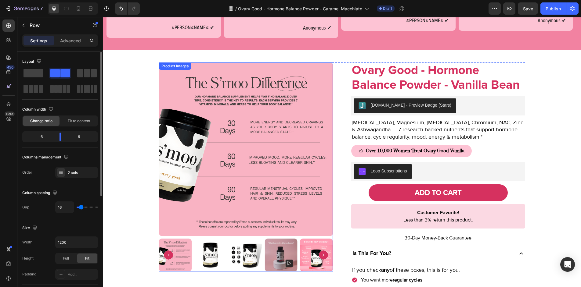
scroll to position [404, 0]
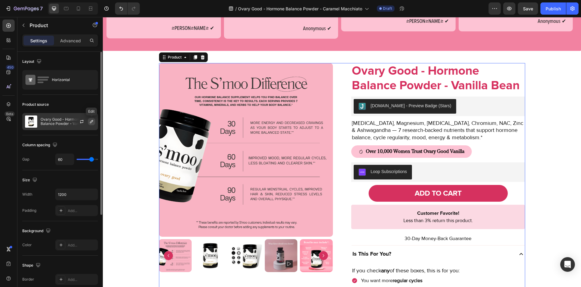
click at [92, 124] on button "button" at bounding box center [91, 121] width 7 height 7
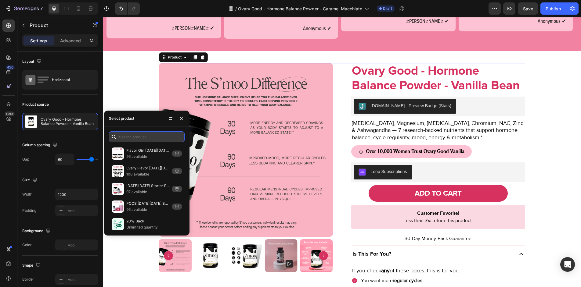
paste input "Caramel Macchiato"
click at [142, 135] on input "Caramel Macchiato" at bounding box center [147, 136] width 76 height 11
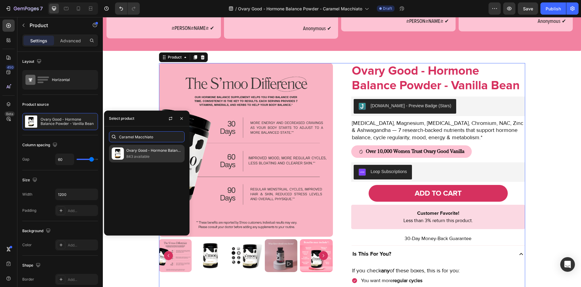
type input "Caramel Macchiato"
click at [142, 157] on p "843 available" at bounding box center [154, 157] width 56 height 6
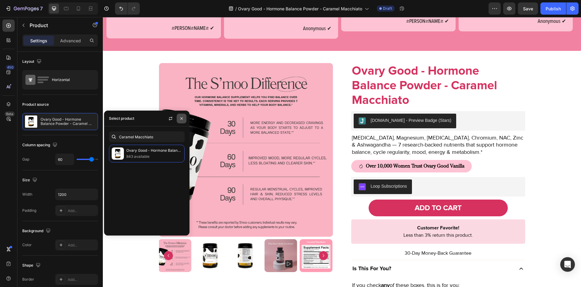
click at [179, 118] on icon "button" at bounding box center [181, 118] width 5 height 5
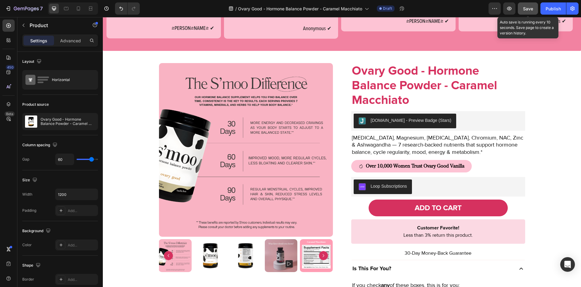
click at [526, 4] on button "Save" at bounding box center [528, 8] width 20 height 12
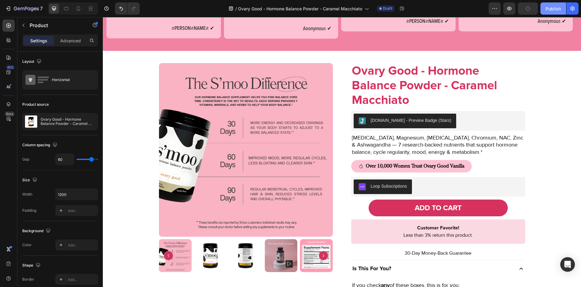
click at [542, 8] on button "Publish" at bounding box center [553, 8] width 26 height 12
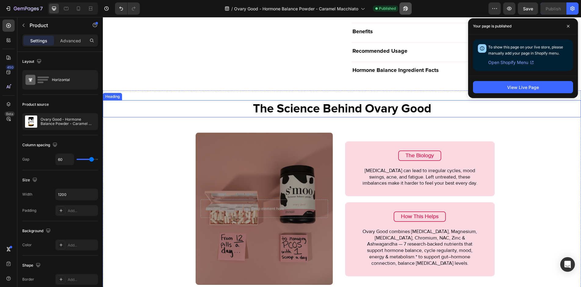
scroll to position [714, 0]
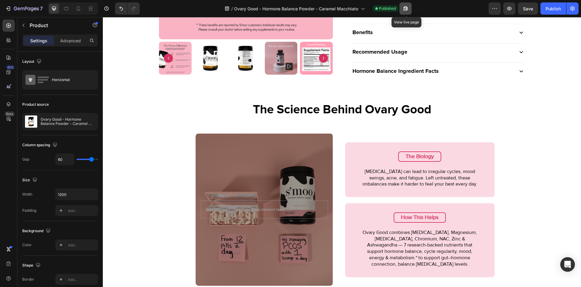
click at [408, 5] on icon "button" at bounding box center [405, 8] width 6 height 6
click at [5, 7] on icon "button" at bounding box center [8, 8] width 6 height 6
